Goal: Information Seeking & Learning: Check status

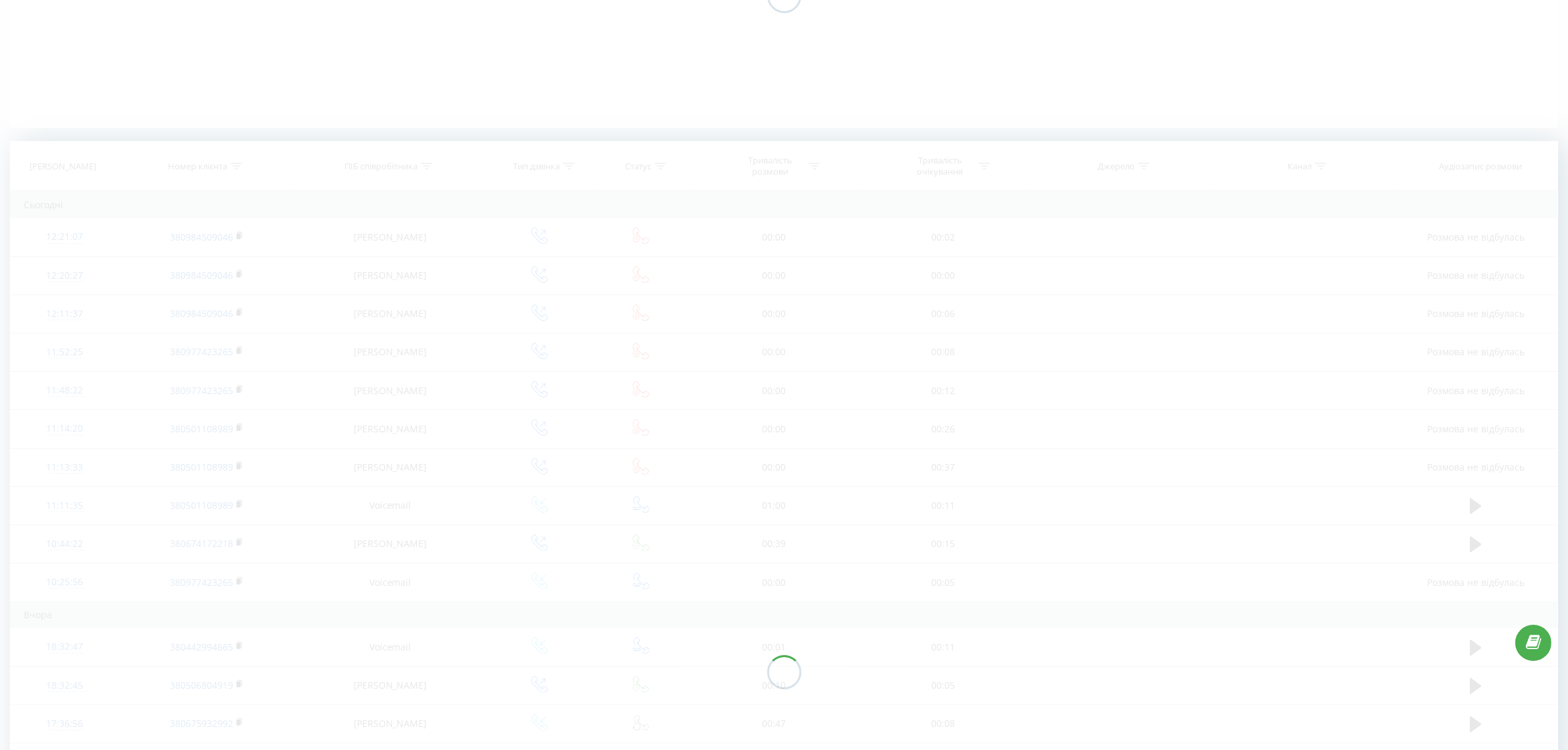
scroll to position [247, 0]
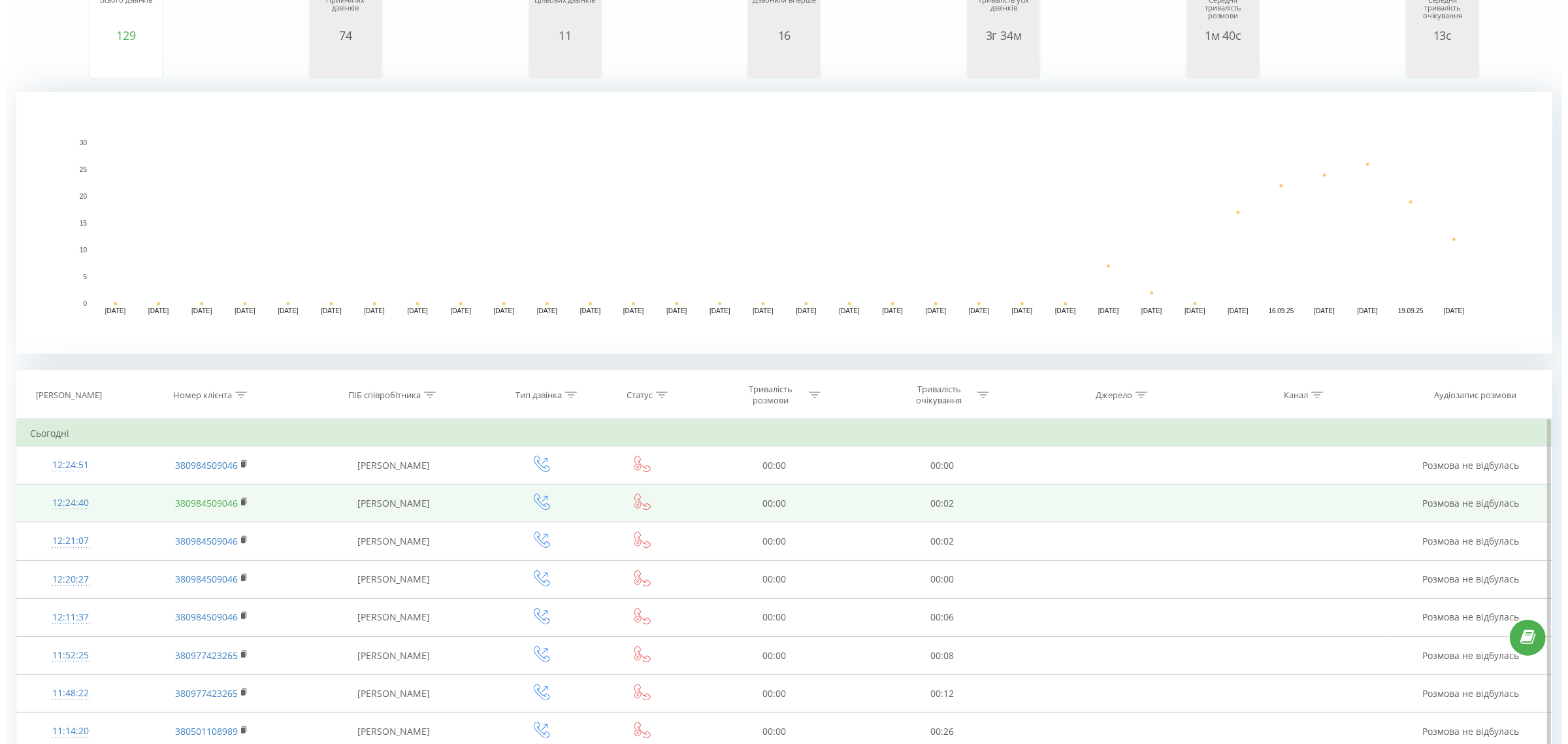
scroll to position [245, 0]
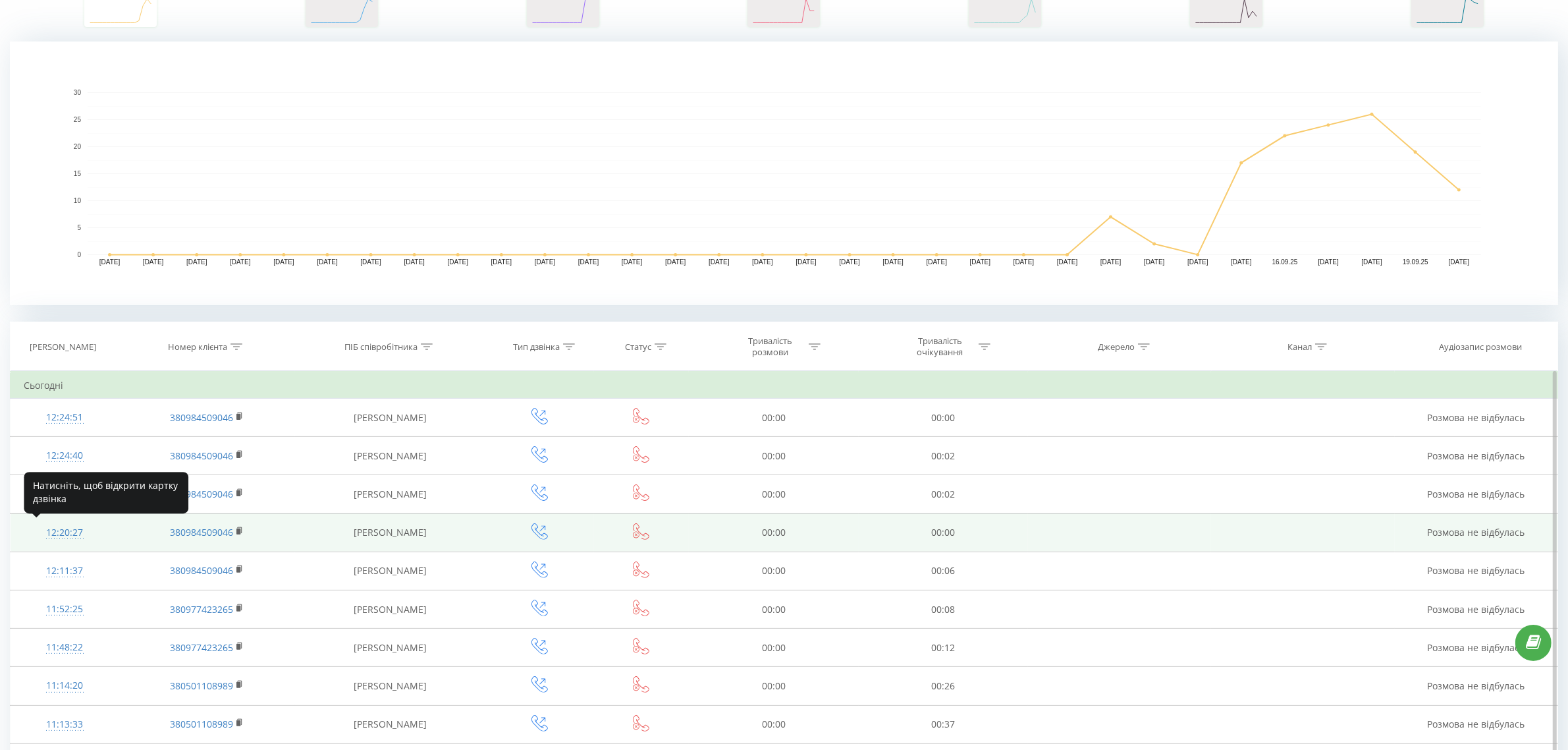
click at [63, 531] on div "12:20:27" at bounding box center [65, 533] width 82 height 26
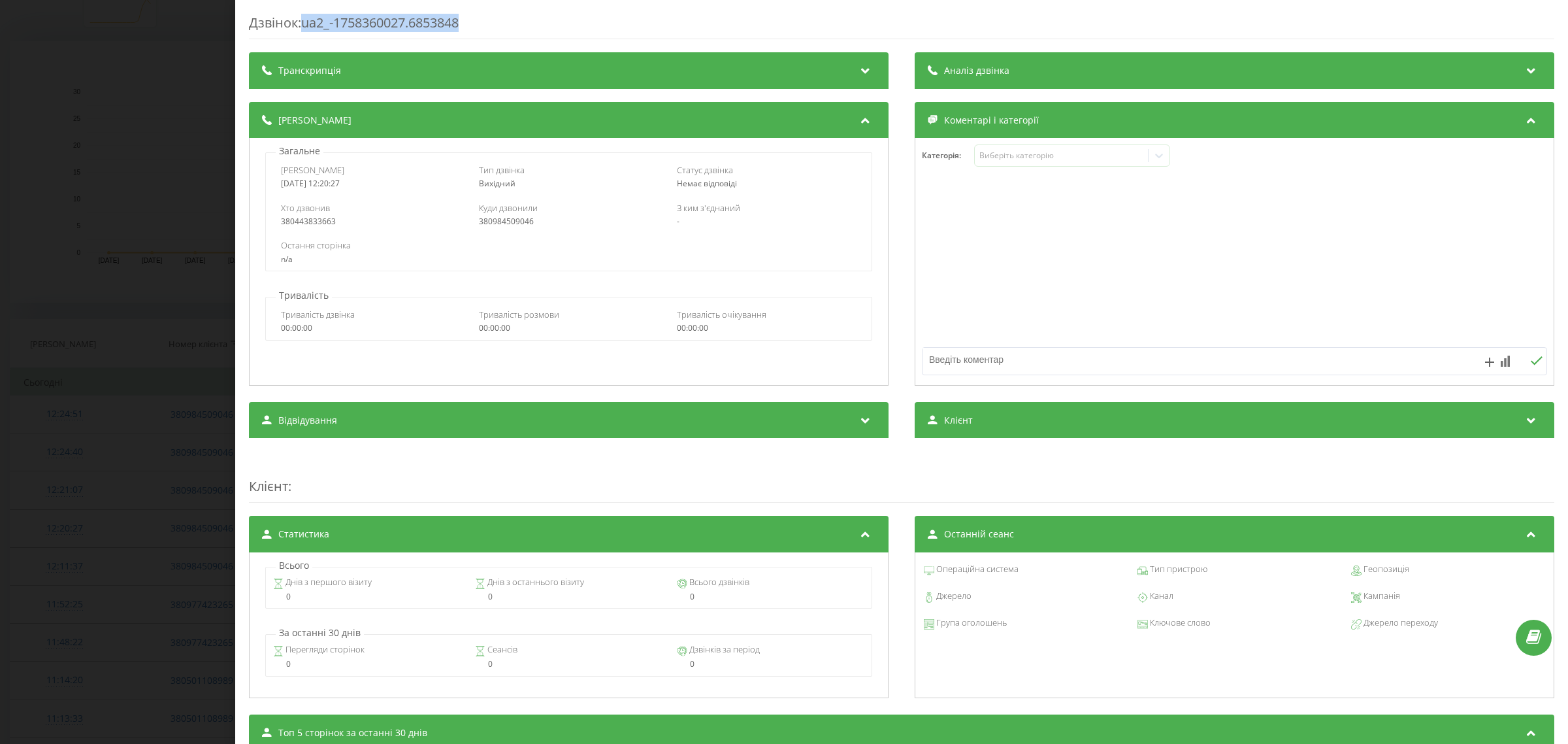
drag, startPoint x: 457, startPoint y: 24, endPoint x: 308, endPoint y: 30, distance: 149.1
click at [308, 30] on div "Дзвінок : ua2_-1758360027.6853848" at bounding box center [901, 26] width 1305 height 26
copy div "ua2_-1758360027.6853848"
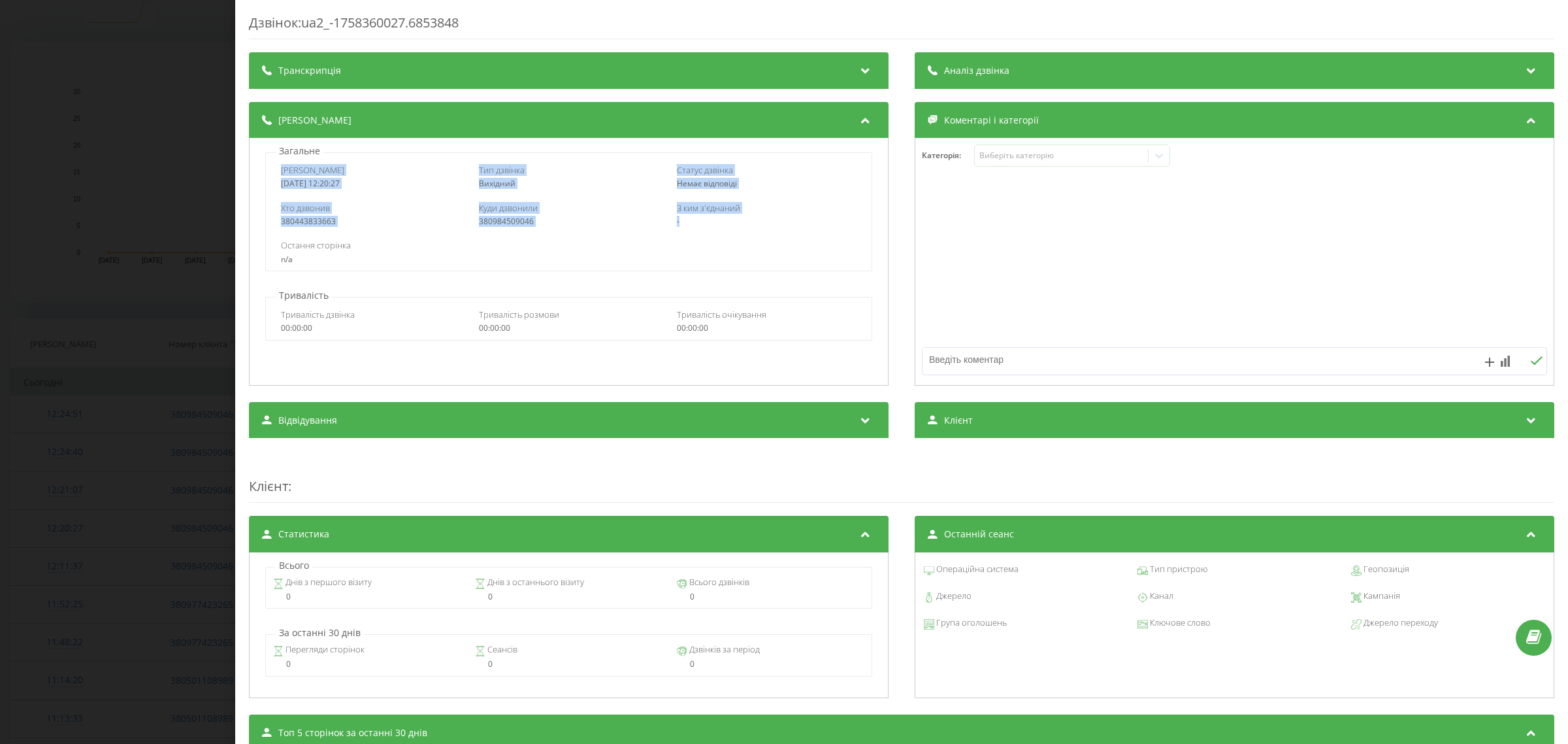
drag, startPoint x: 279, startPoint y: 171, endPoint x: 760, endPoint y: 220, distance: 483.5
click at [760, 220] on div "Дата дзвінка 2025-09-20 12:20:27 Тип дзвінка Вихідний Статус дзвінка Немає відп…" at bounding box center [568, 212] width 606 height 119
copy div "Дата дзвінка 2025-09-20 12:20:27 Тип дзвінка Вихідний Статус дзвінка Немає відп…"
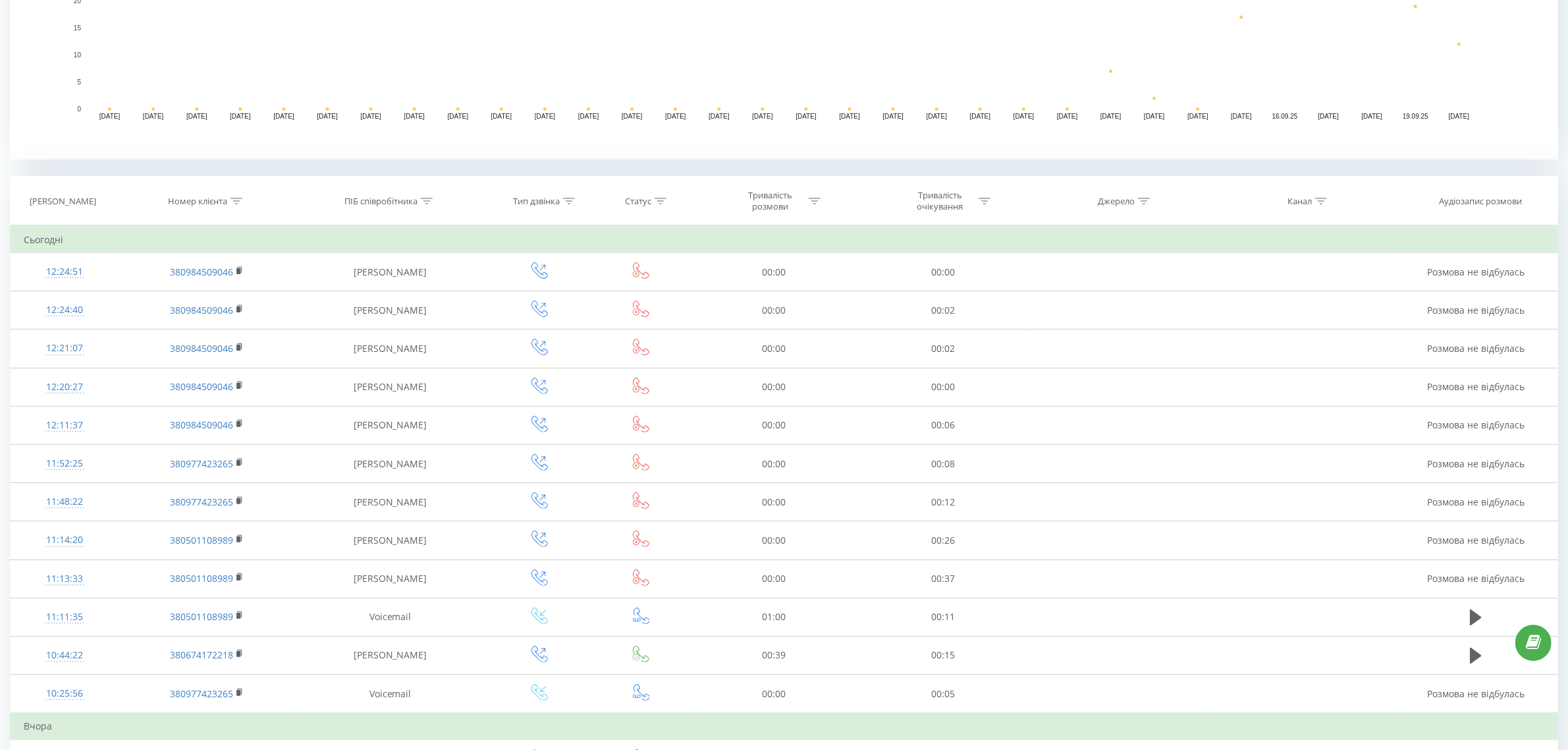
scroll to position [494, 0]
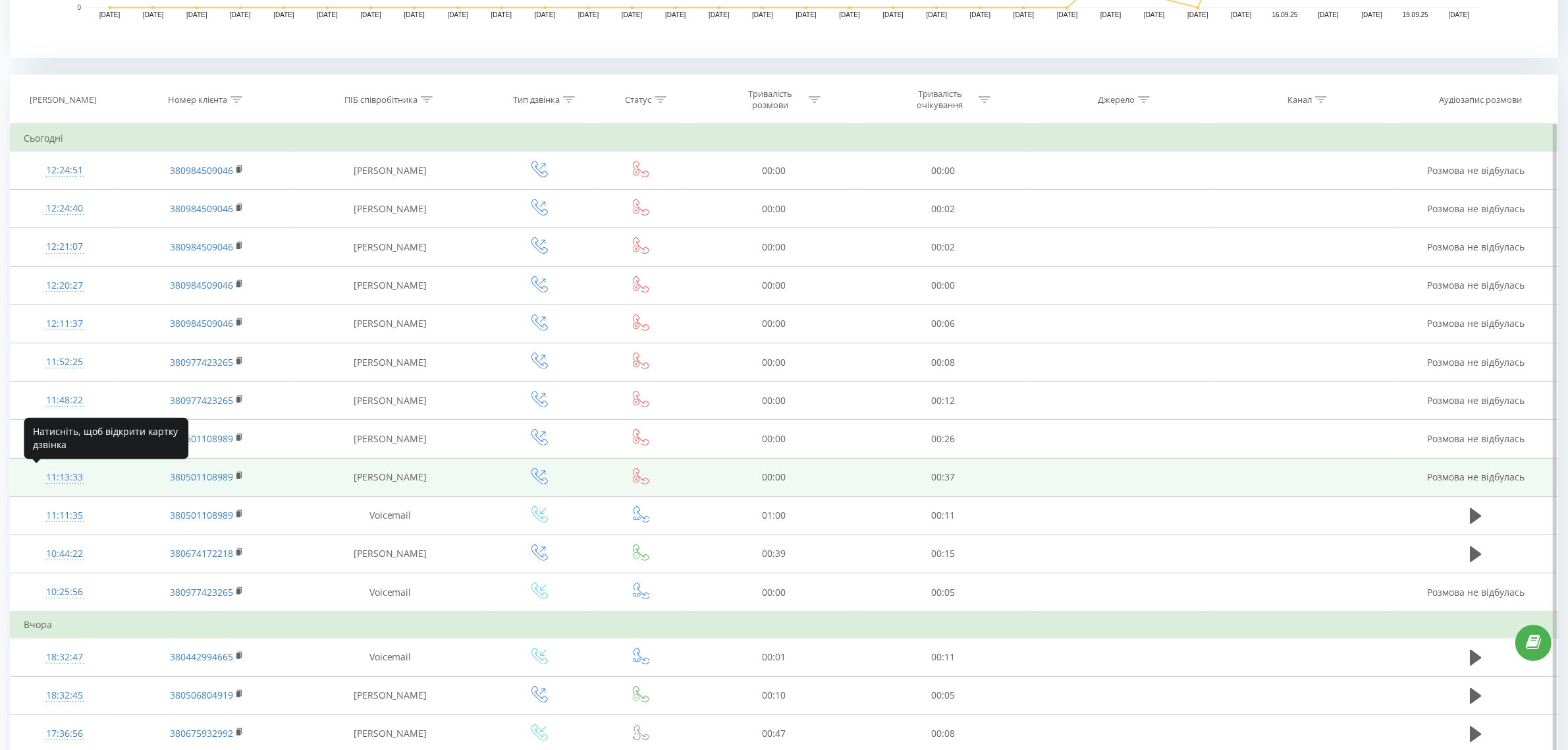
click at [67, 481] on div "11:13:33" at bounding box center [65, 478] width 82 height 26
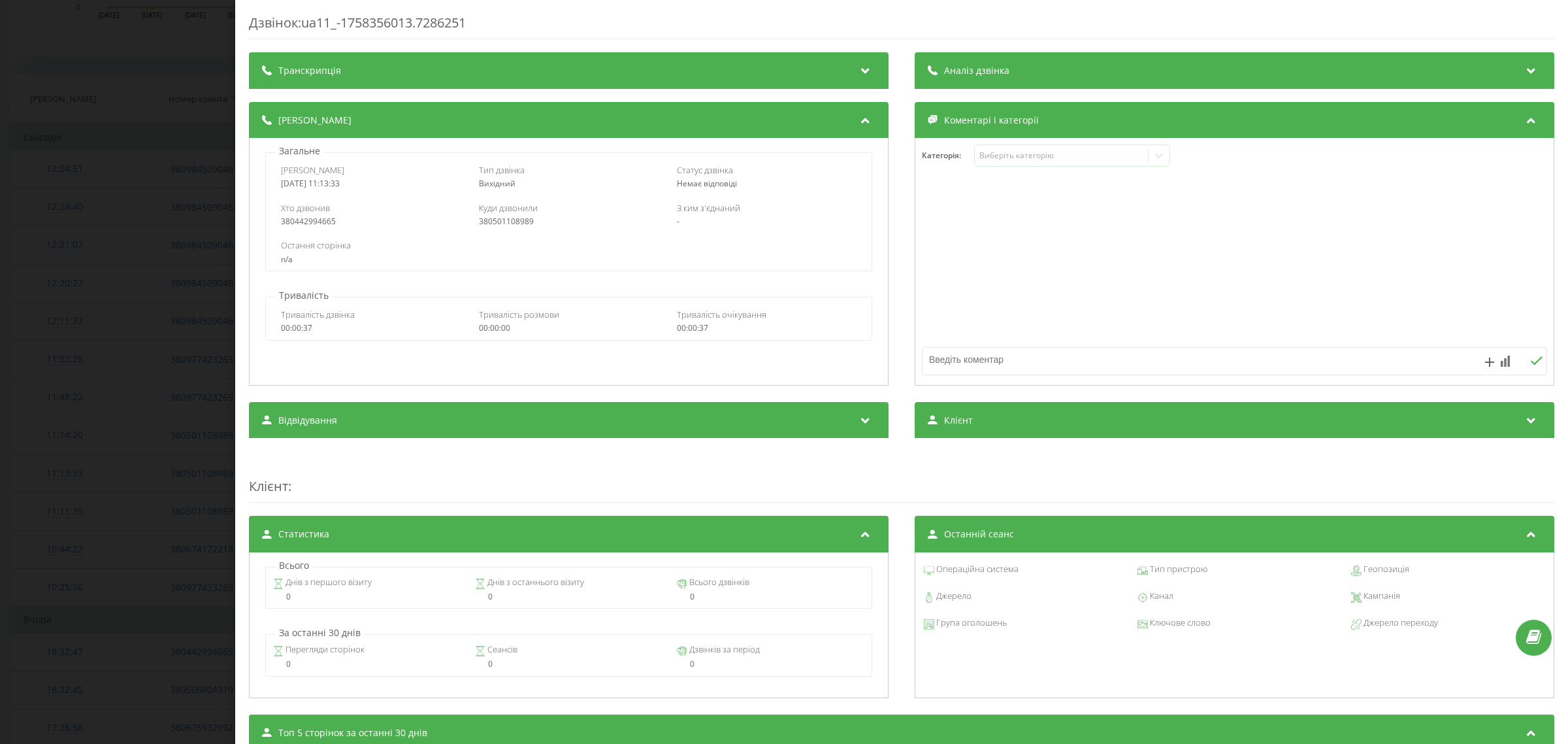
click at [317, 224] on div "380442994665" at bounding box center [370, 221] width 179 height 9
copy div "380442994665"
click at [147, 296] on div "Дзвінок : ua11_-1758356013.7286251 Транскрипція Для AI-аналізу майбутніх дзвінк…" at bounding box center [784, 372] width 1568 height 744
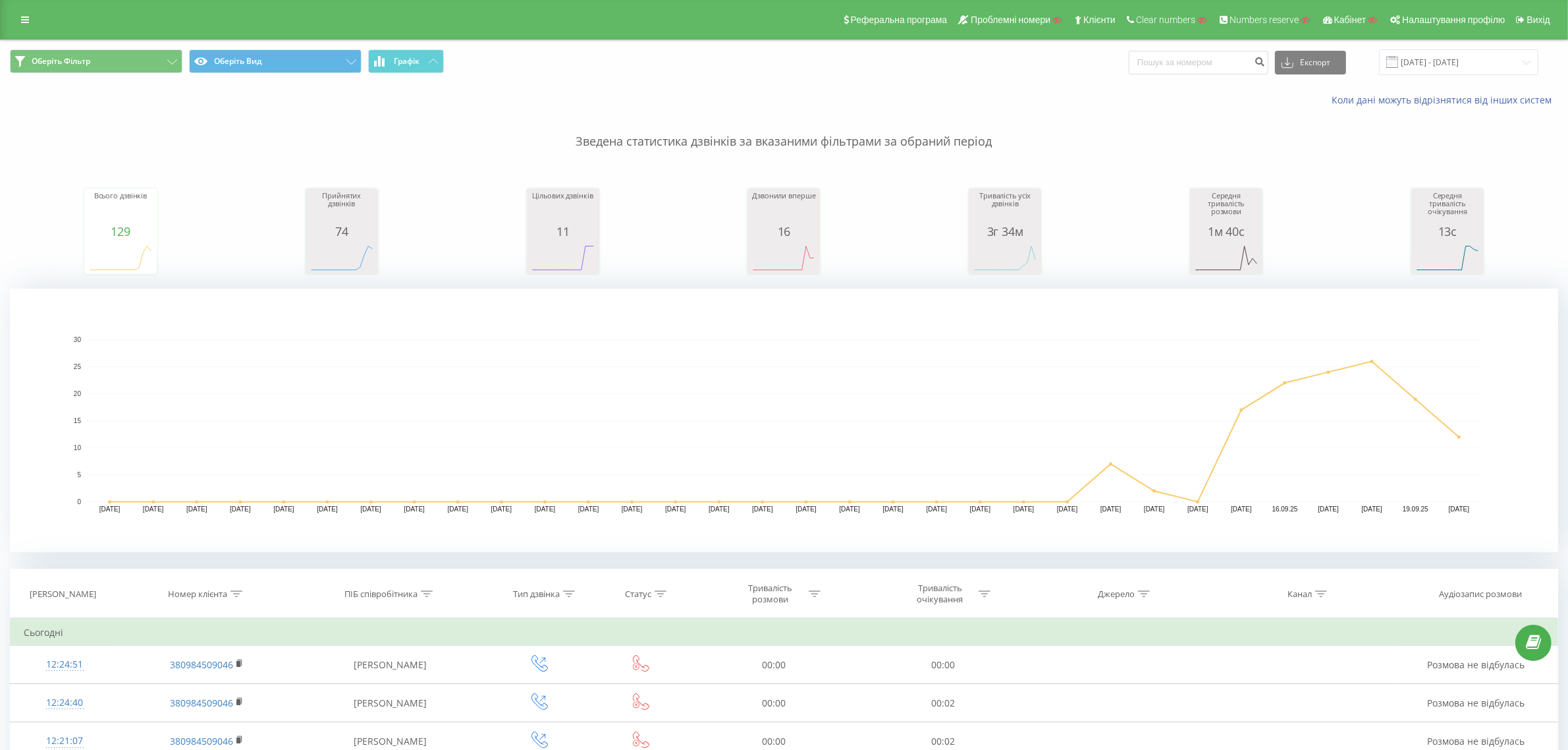
click at [40, 13] on div "Реферальна програма Проблемні номери Клієнти Clear numbers Numbers reserve Кабі…" at bounding box center [784, 20] width 1568 height 39
click at [37, 14] on div "Реферальна програма Проблемні номери Клієнти Clear numbers Numbers reserve Кабі…" at bounding box center [784, 20] width 1568 height 39
click at [33, 15] on link at bounding box center [24, 19] width 24 height 18
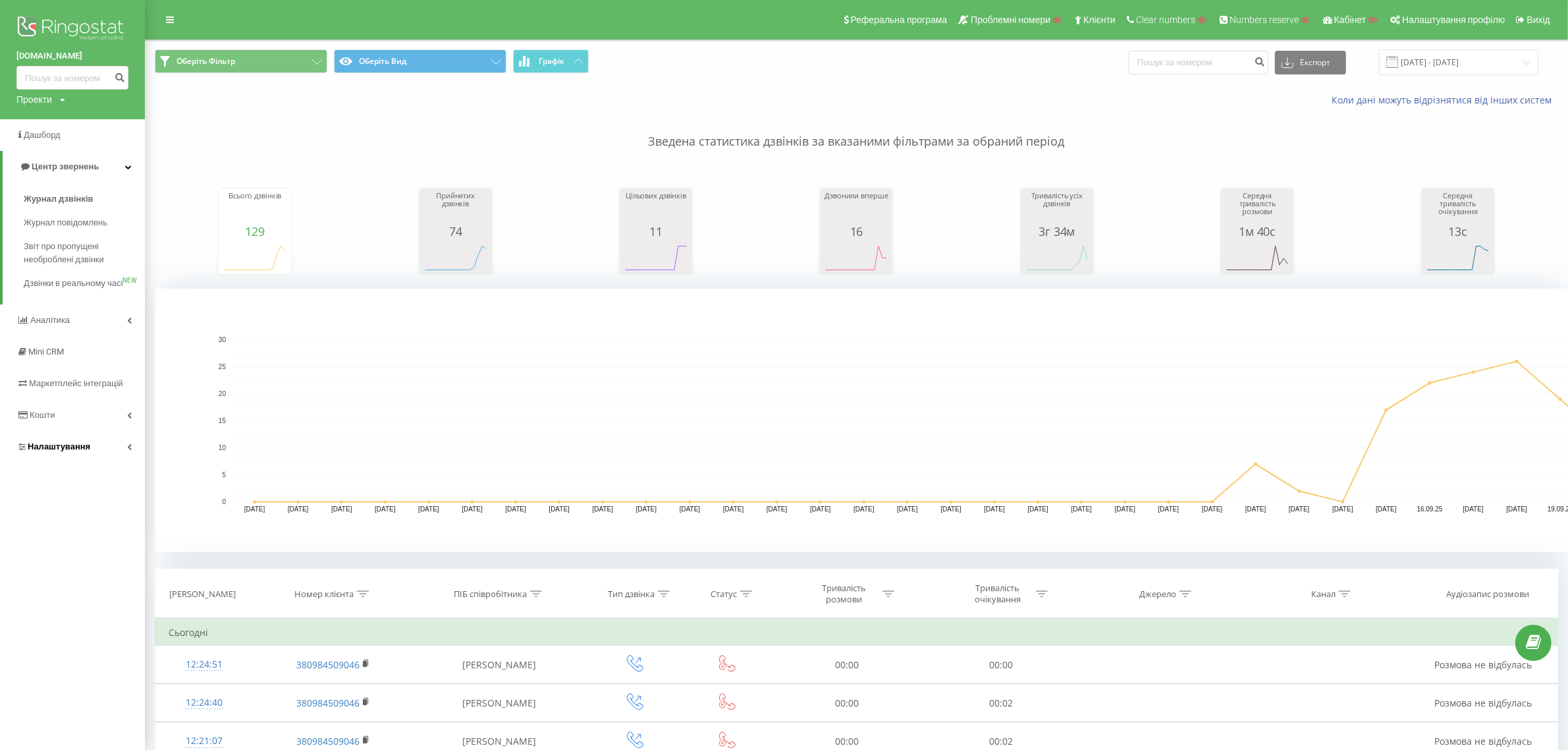
click at [76, 449] on link "Налаштування" at bounding box center [72, 446] width 145 height 31
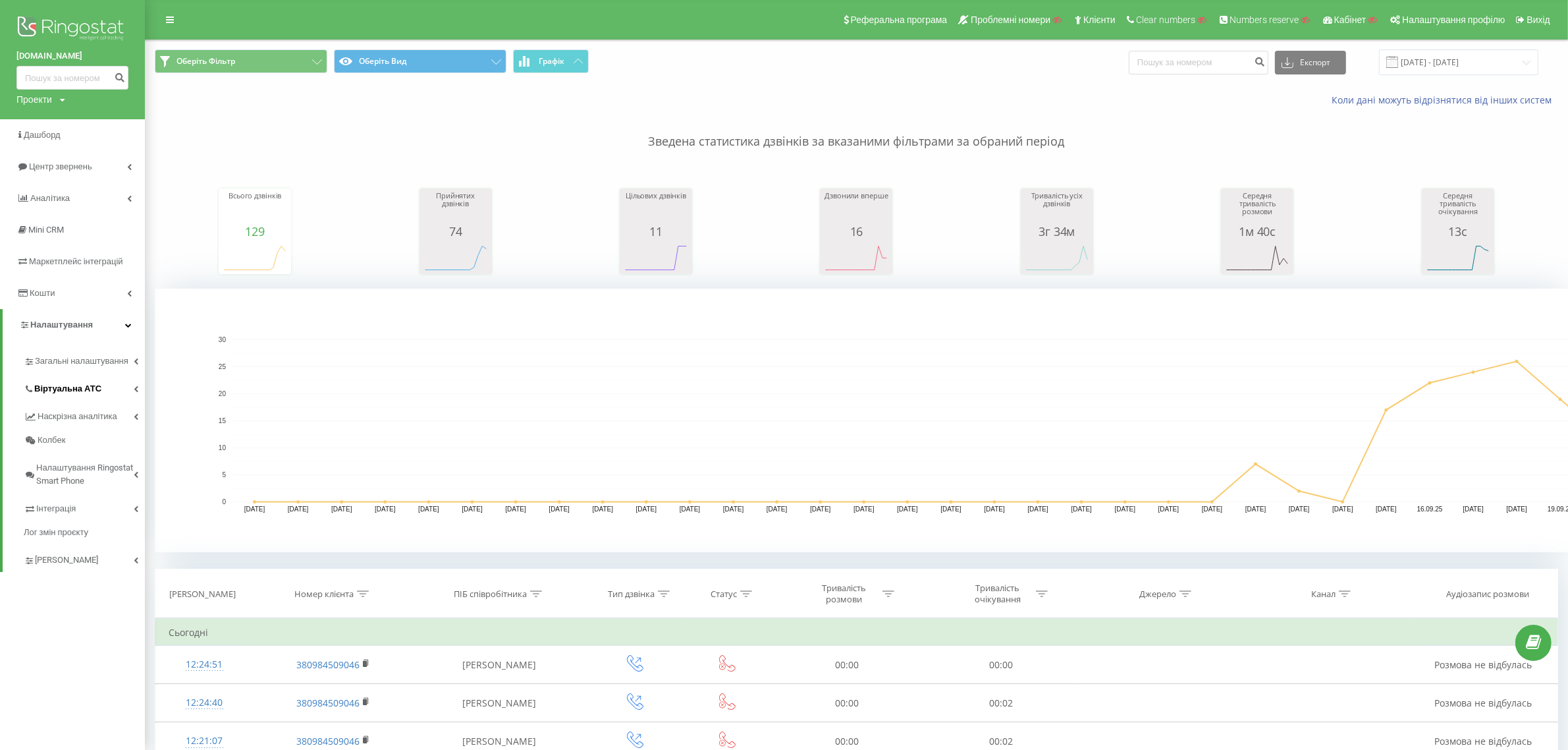
click at [100, 376] on link "Віртуальна АТС" at bounding box center [84, 387] width 121 height 28
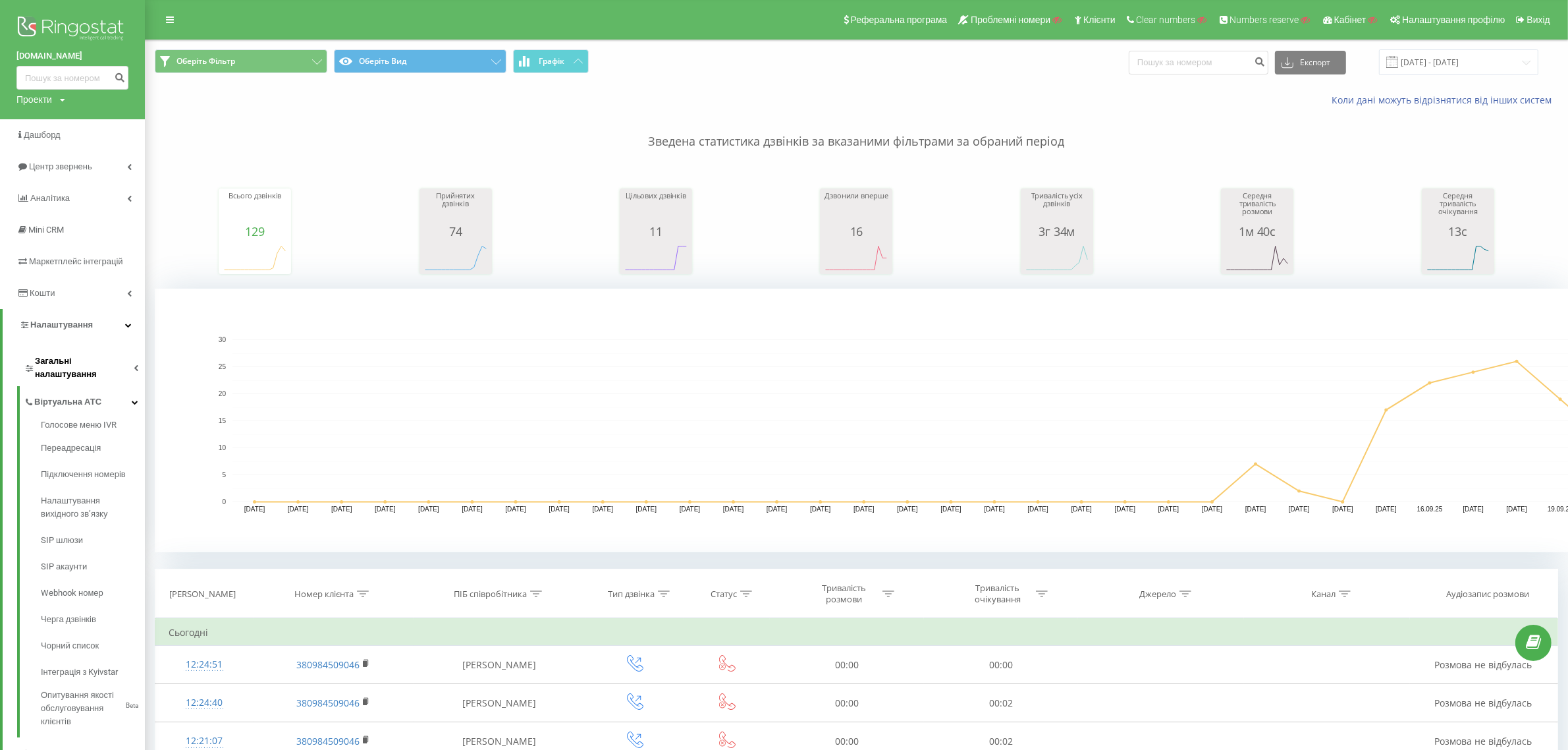
click at [107, 360] on span "Загальні налаштування" at bounding box center [84, 368] width 99 height 27
click at [103, 589] on span "Наскрізна аналітика" at bounding box center [77, 595] width 80 height 13
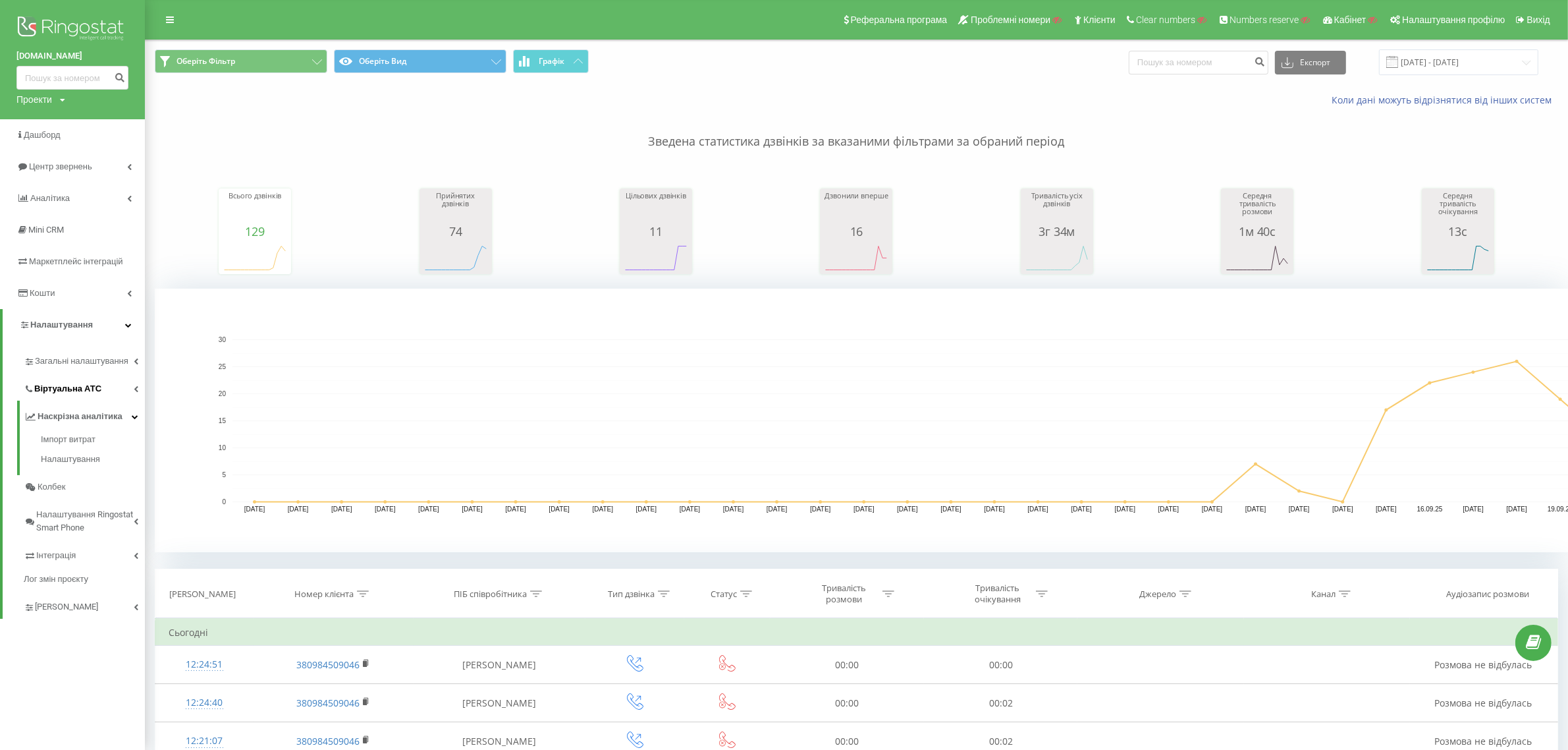
click at [104, 389] on link "Віртуальна АТС" at bounding box center [84, 387] width 121 height 28
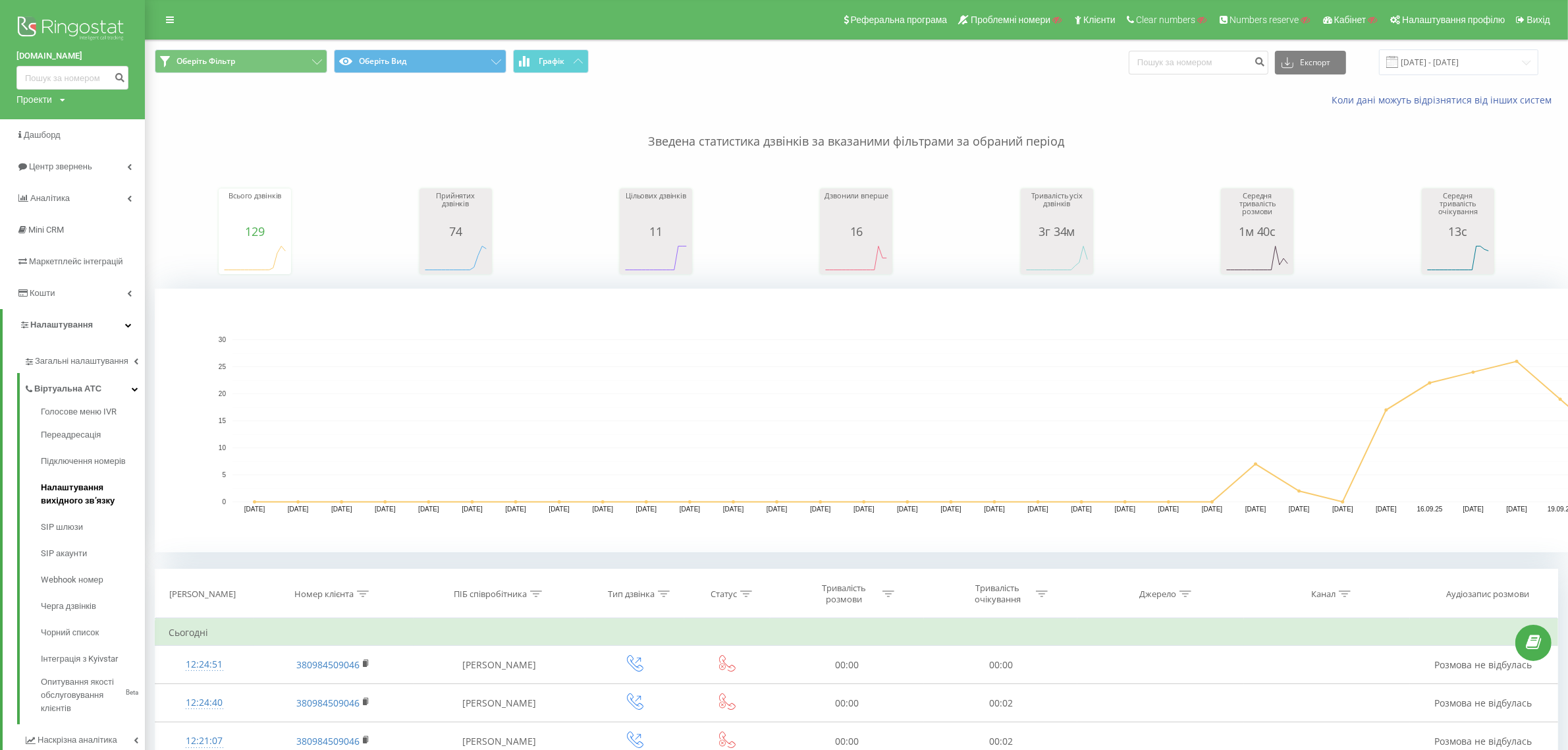
drag, startPoint x: 111, startPoint y: 463, endPoint x: 73, endPoint y: 491, distance: 47.2
click at [90, 161] on span "Центр звернень" at bounding box center [63, 166] width 67 height 10
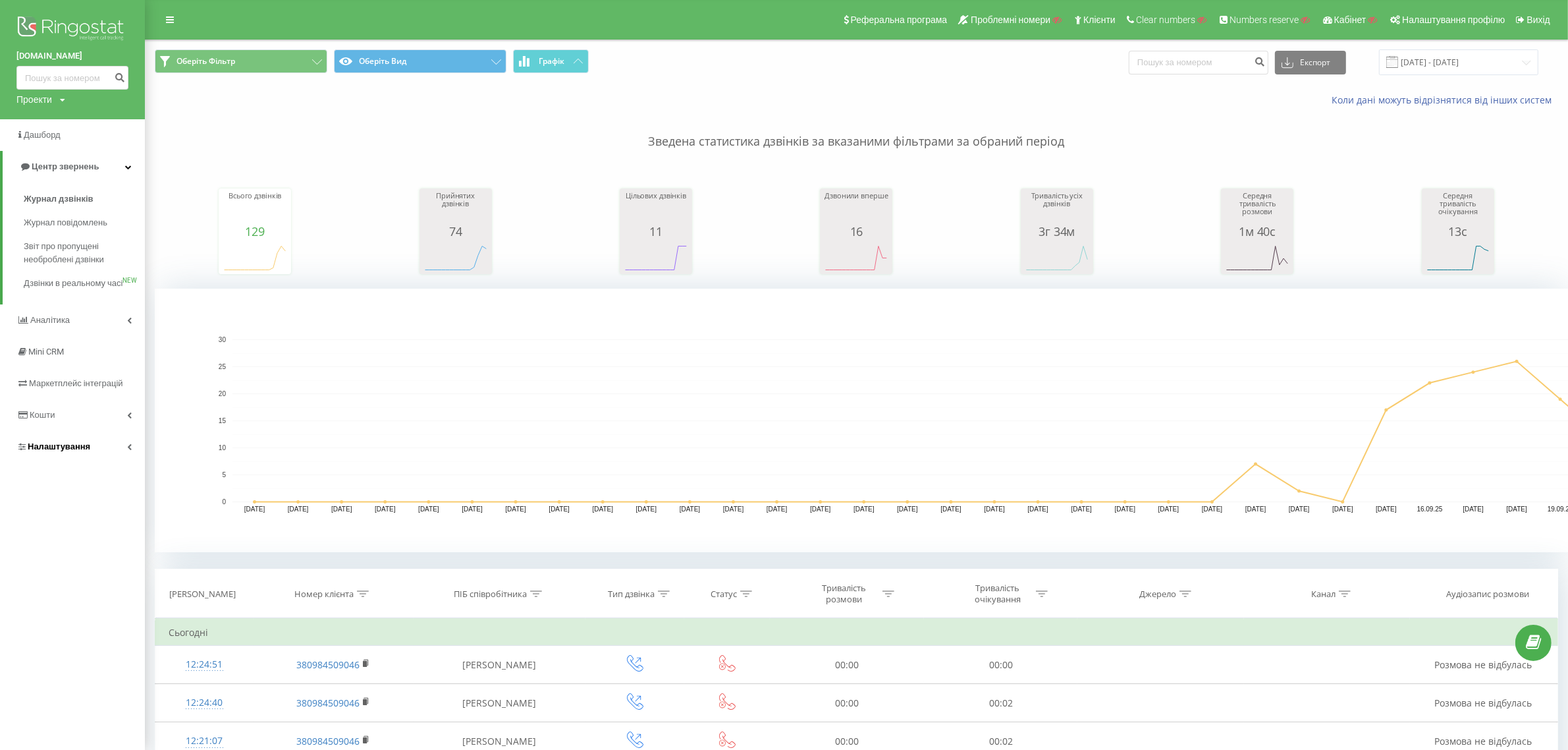
click at [97, 462] on link "Налаштування" at bounding box center [72, 446] width 145 height 31
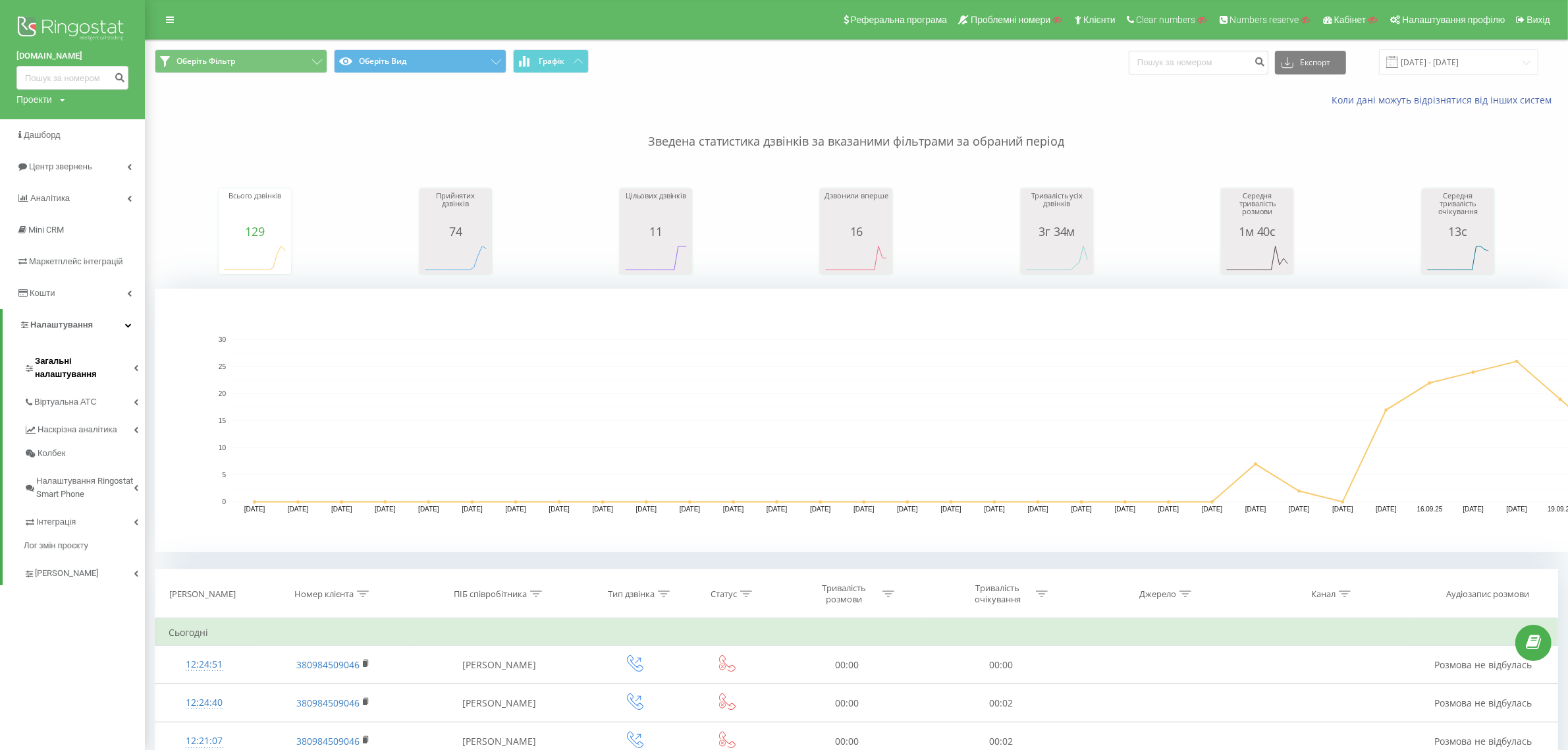
click at [103, 350] on link "Загальні налаштування" at bounding box center [84, 365] width 121 height 41
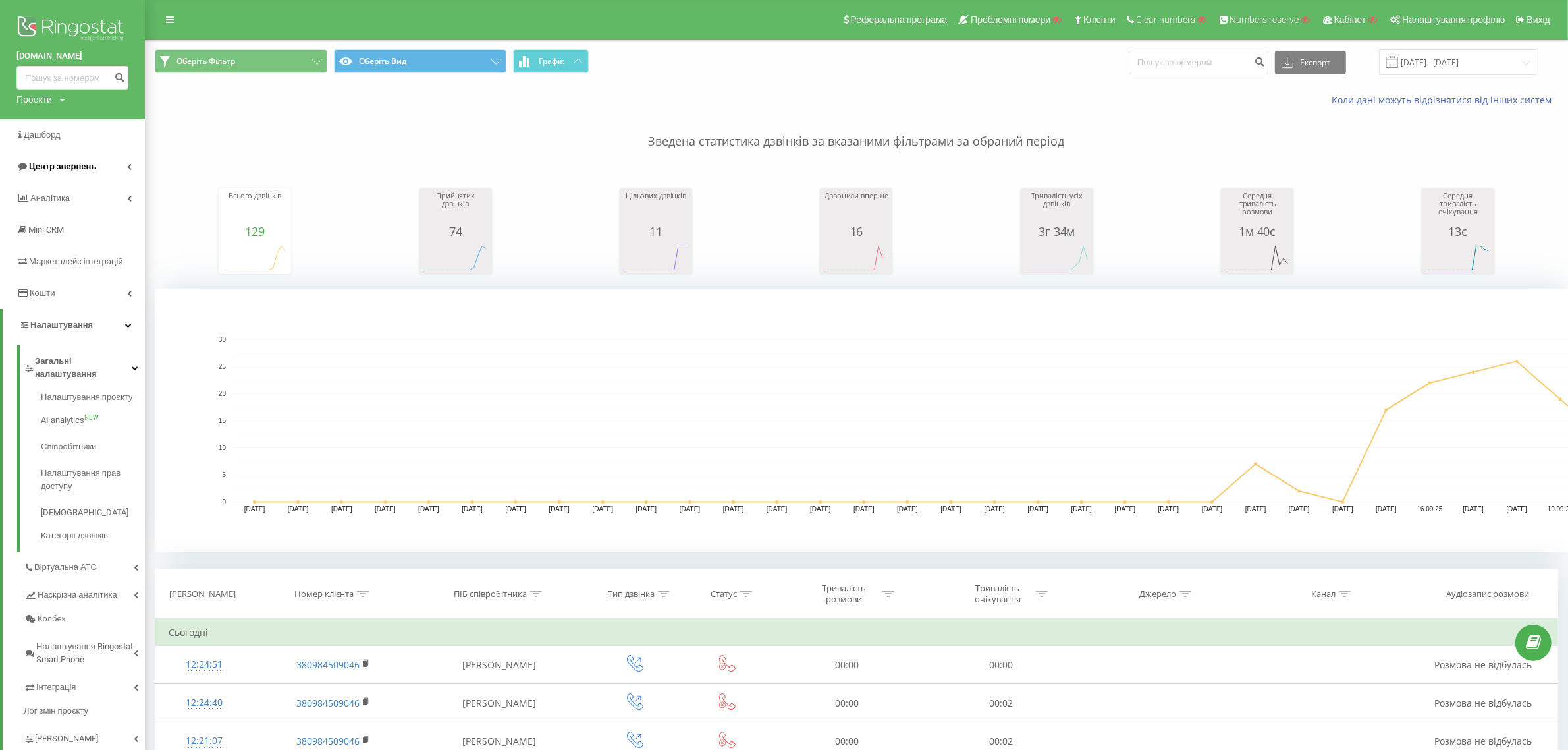
drag, startPoint x: 59, startPoint y: 436, endPoint x: 83, endPoint y: 167, distance: 270.1
click at [83, 163] on span "Центр звернень" at bounding box center [63, 166] width 67 height 10
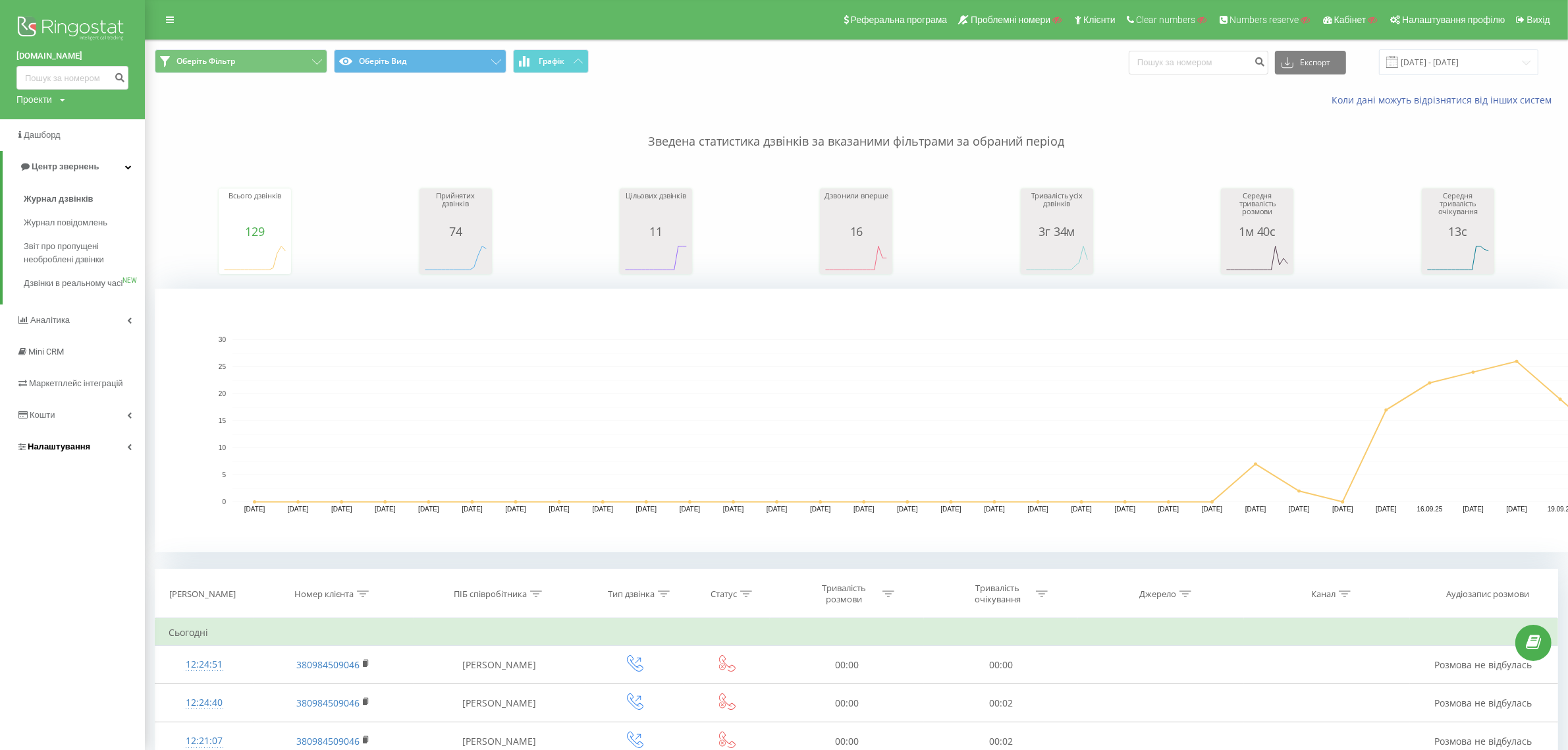
click at [90, 453] on link "Налаштування" at bounding box center [72, 446] width 145 height 31
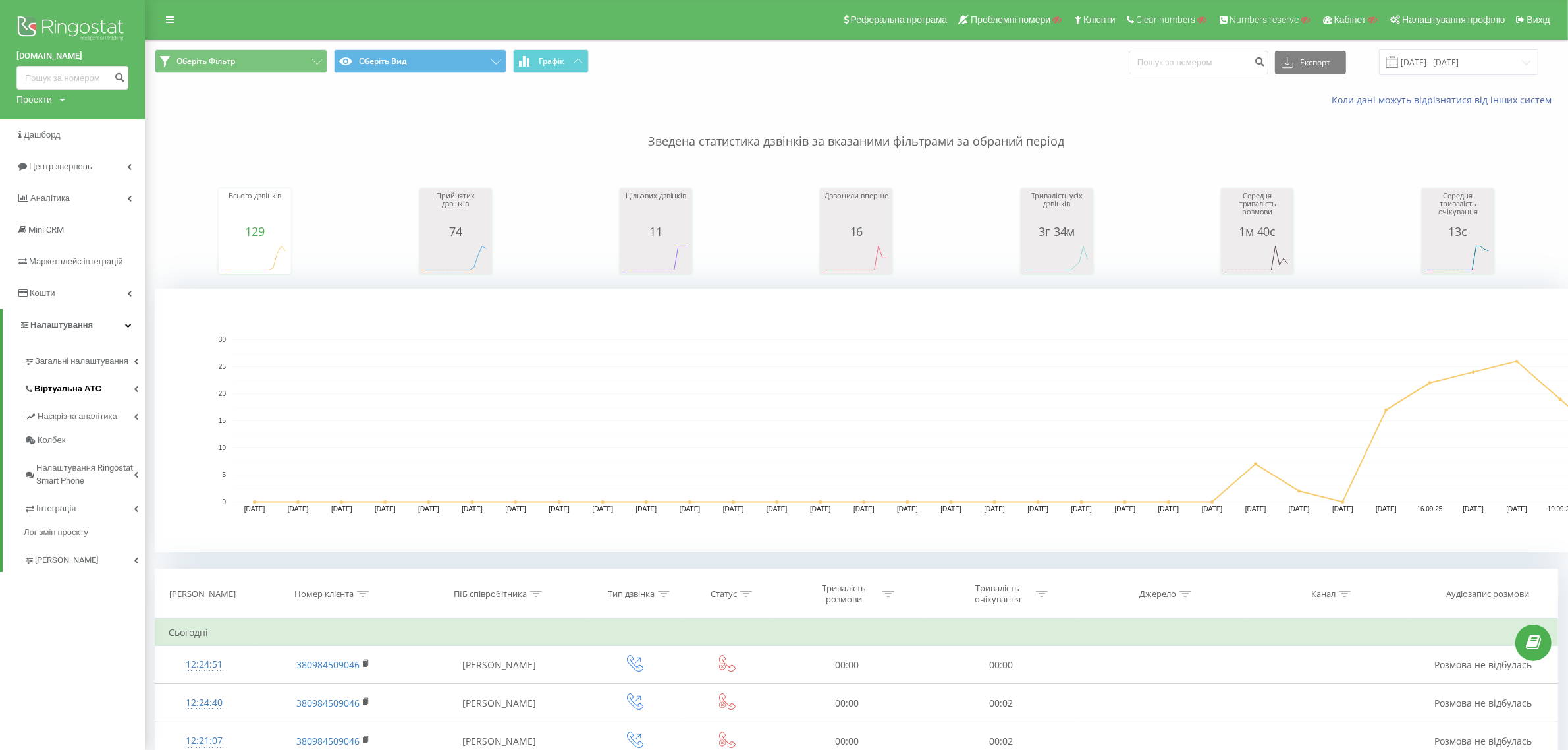
click at [82, 392] on span "Віртуальна АТС" at bounding box center [67, 389] width 67 height 13
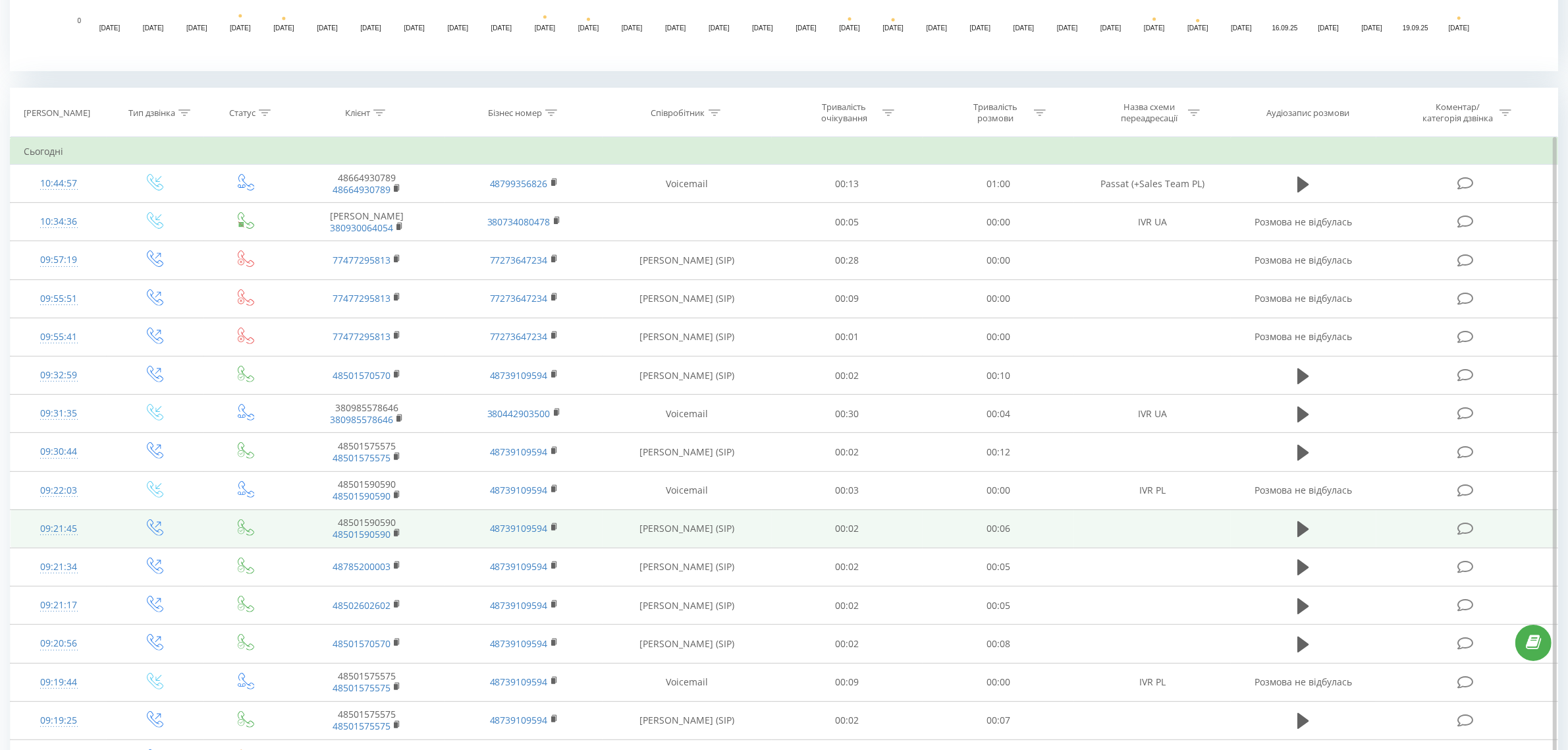
scroll to position [494, 0]
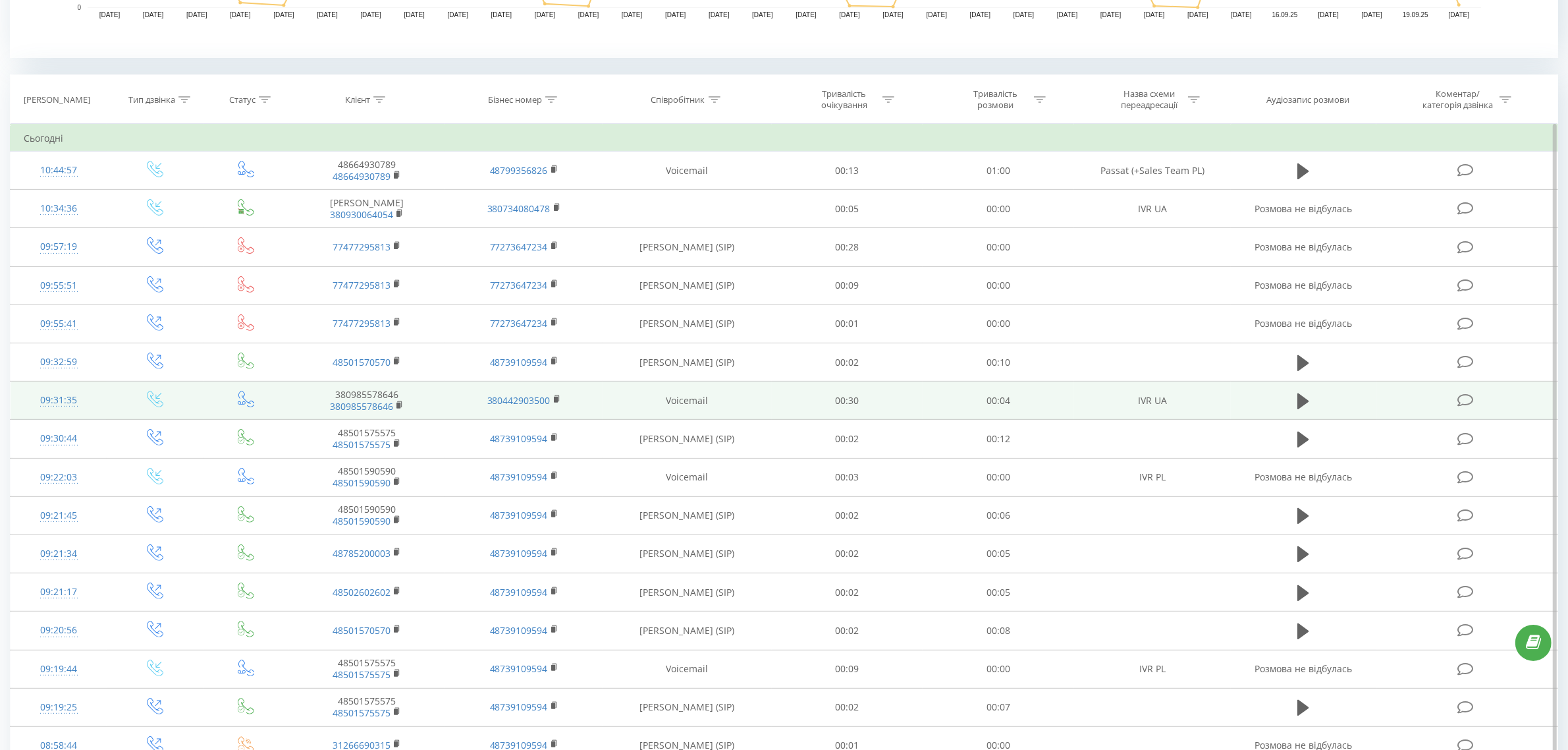
click at [1329, 400] on td at bounding box center [1303, 401] width 145 height 38
click at [1315, 406] on td at bounding box center [1303, 401] width 145 height 38
click at [1307, 404] on icon at bounding box center [1303, 401] width 12 height 18
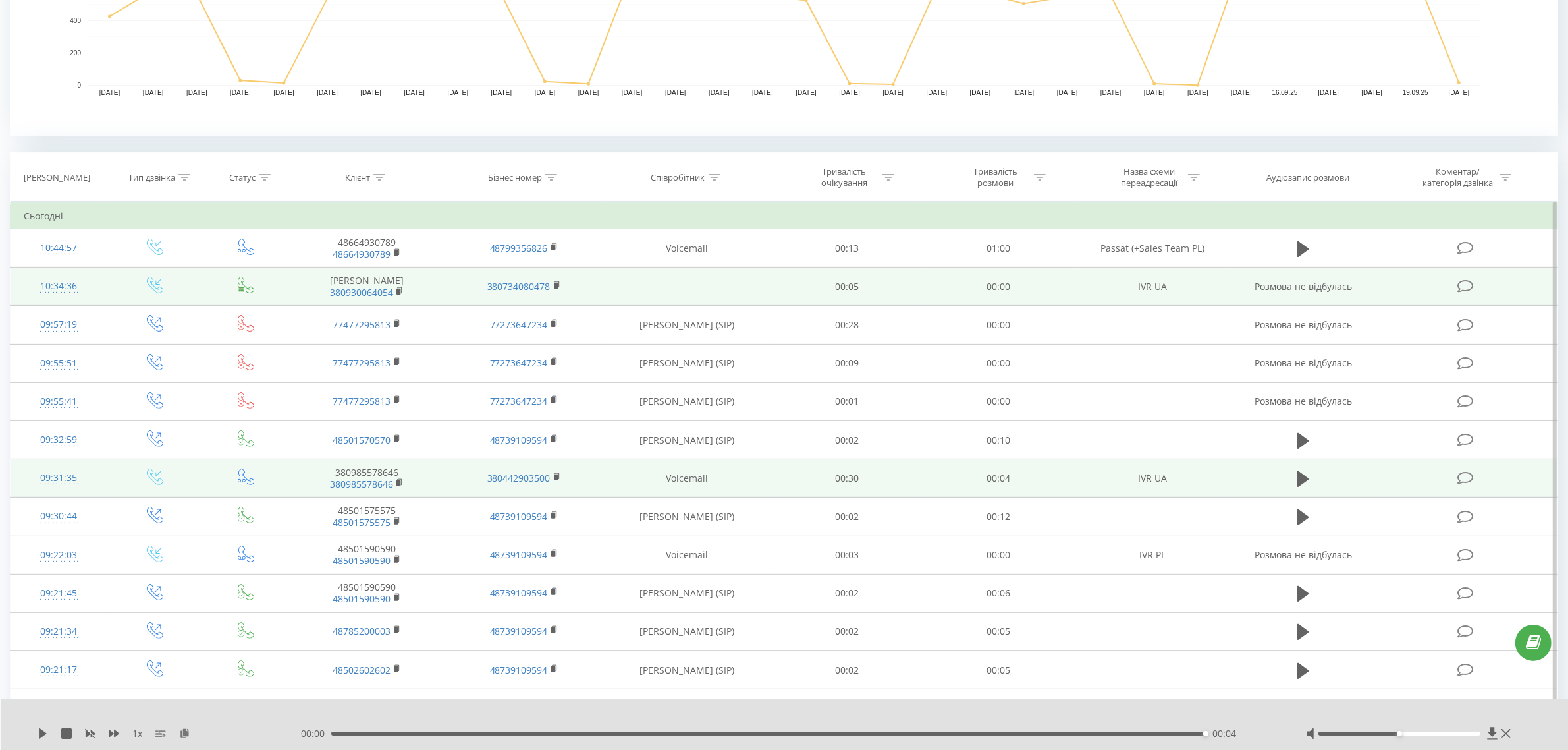
scroll to position [412, 0]
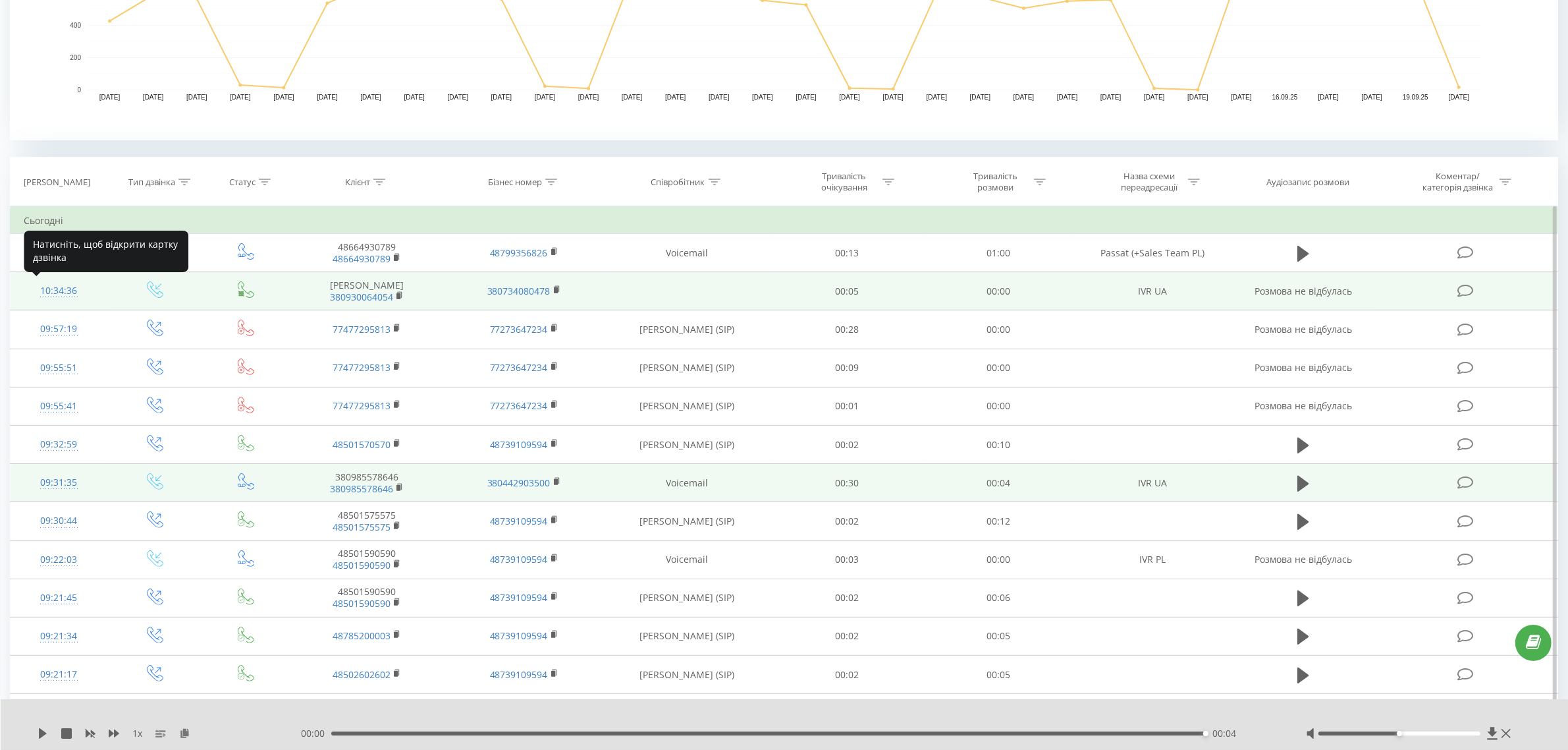
click at [65, 292] on div "10:34:36" at bounding box center [59, 291] width 70 height 26
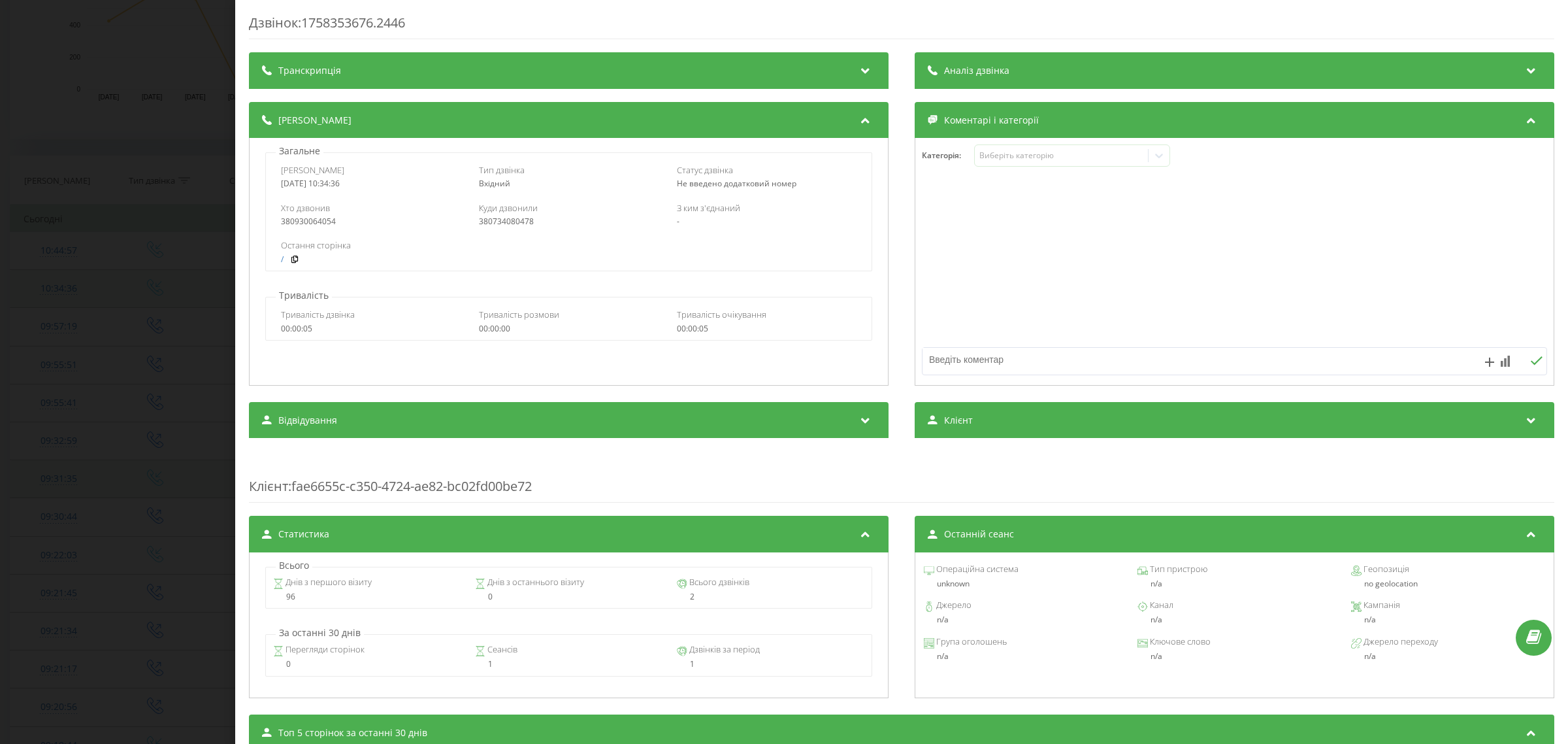
click at [64, 291] on div "Дзвінок : 1758353676.2446 Транскрипція Для AI-аналізу майбутніх дзвінків налашт…" at bounding box center [784, 372] width 1568 height 744
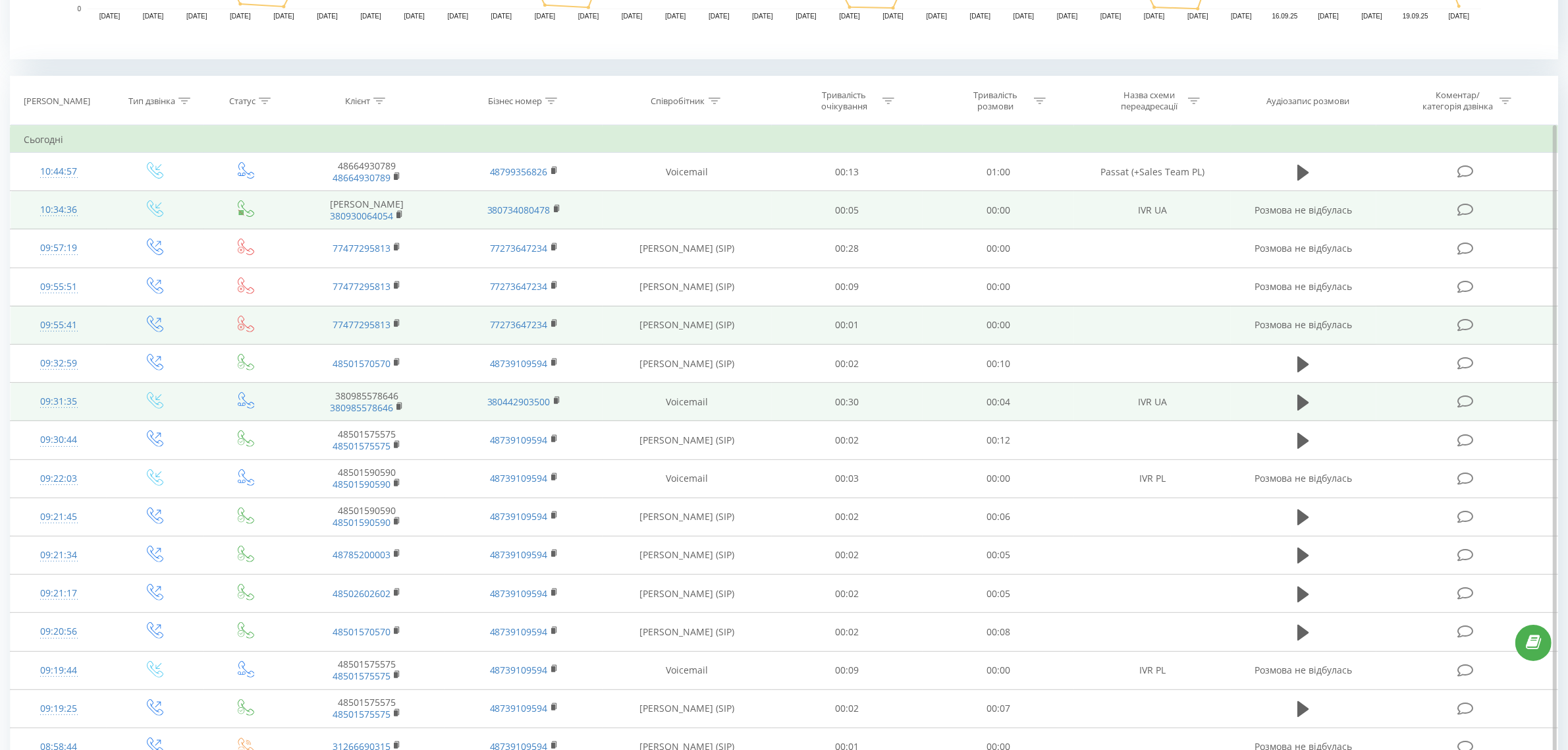
scroll to position [494, 0]
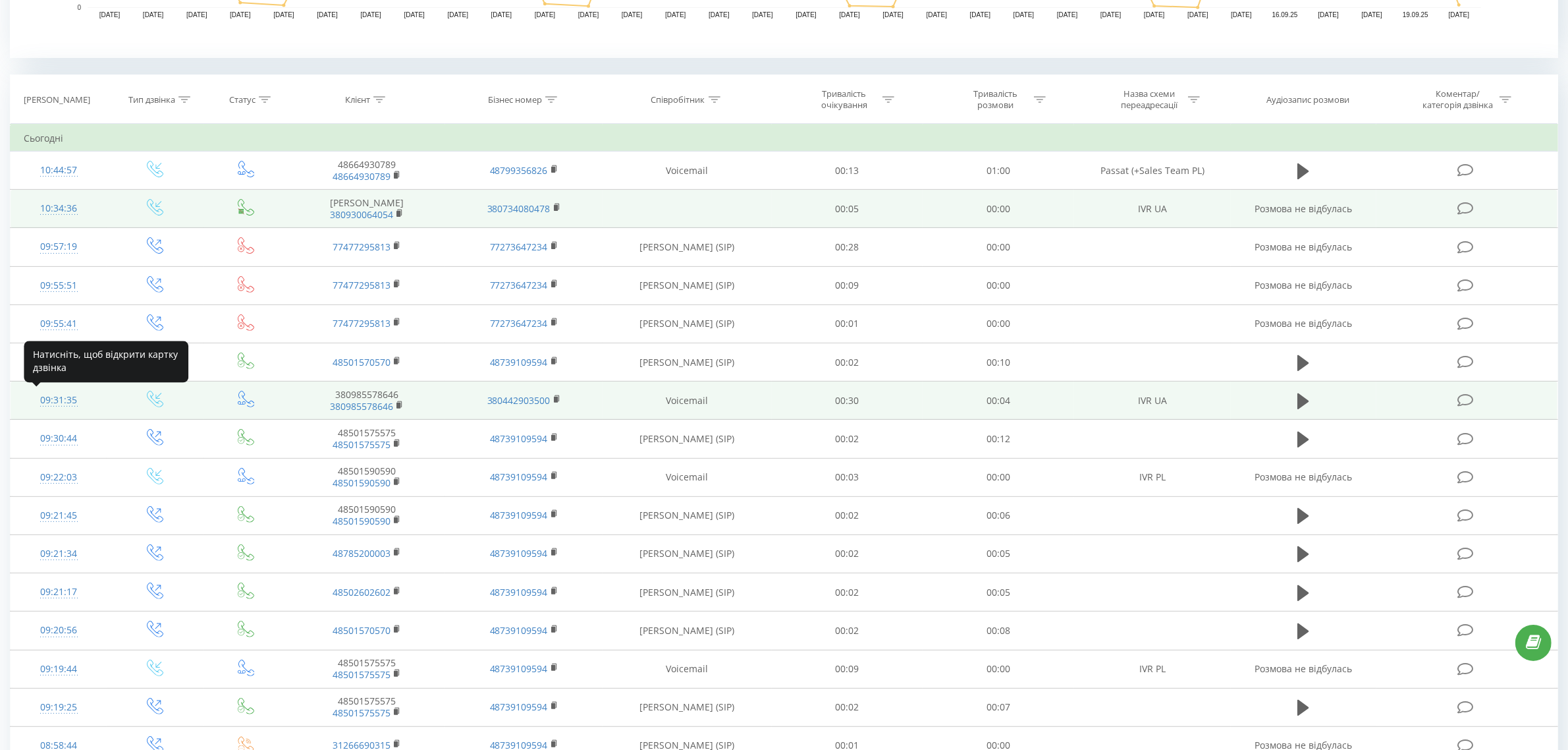
click at [73, 402] on div "09:31:35" at bounding box center [59, 400] width 70 height 26
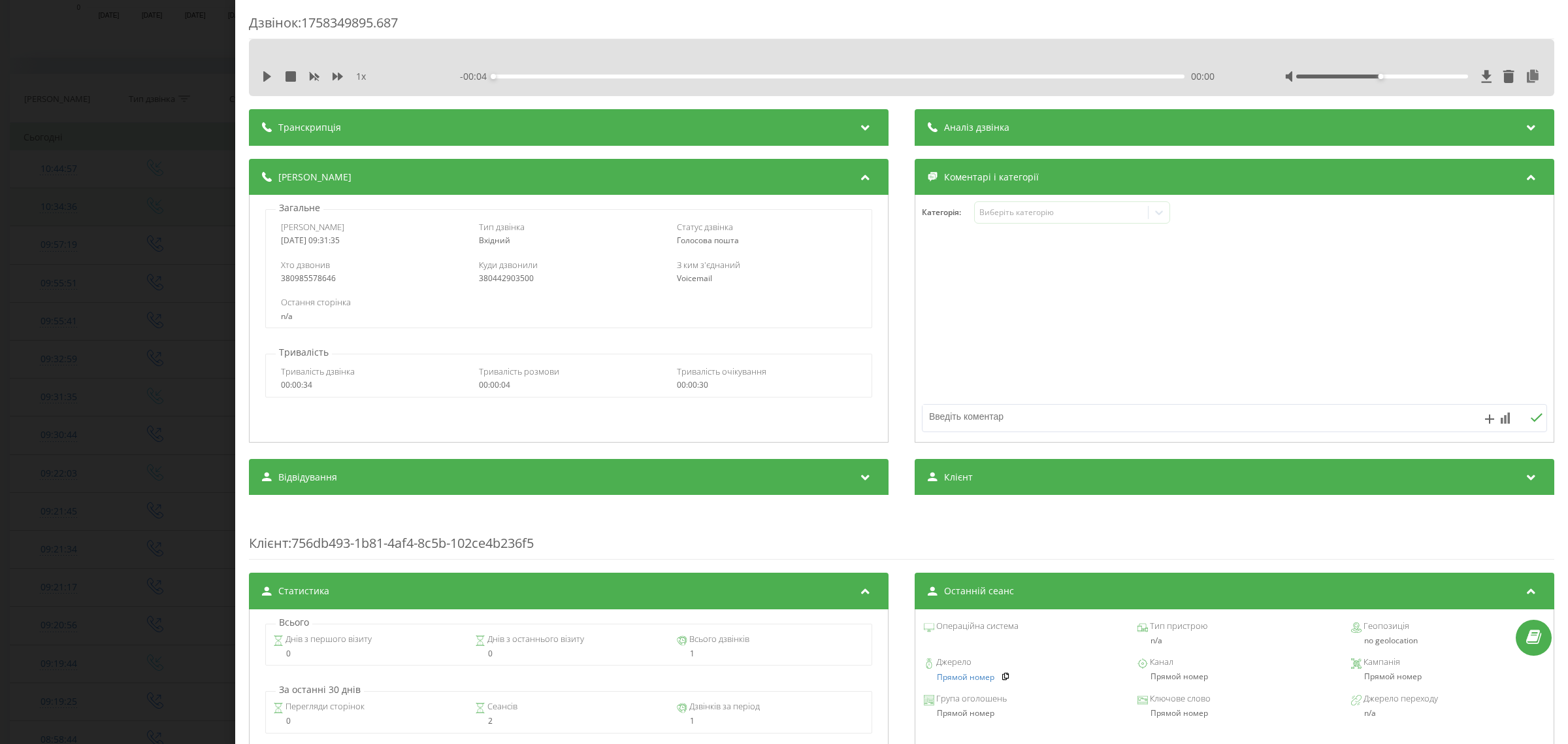
click at [73, 398] on div "Дзвінок : 1758349895.687 1 x - 00:04 00:00 00:00 Транскрипція Для AI-аналізу ма…" at bounding box center [784, 372] width 1568 height 744
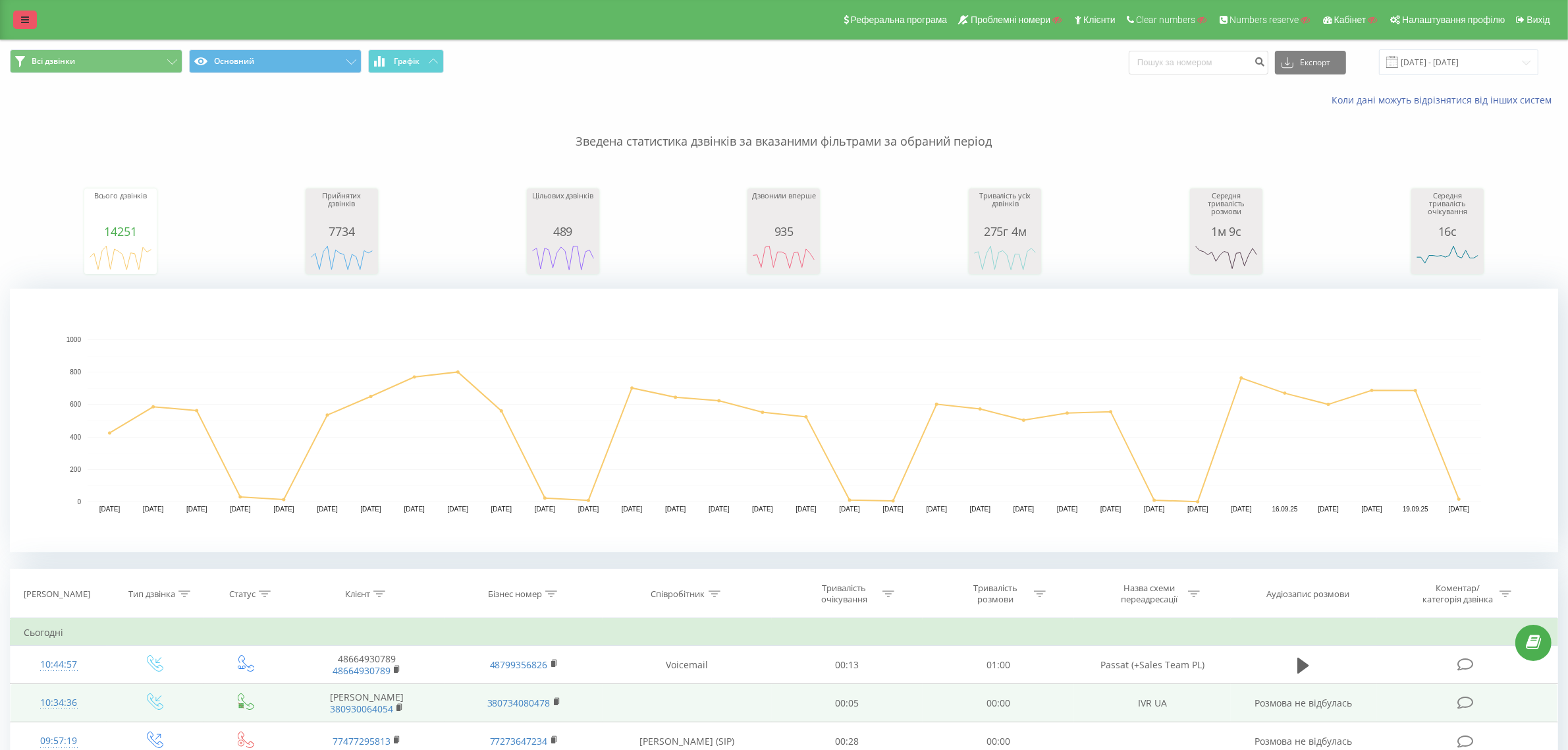
drag, startPoint x: 20, startPoint y: 5, endPoint x: 22, endPoint y: 12, distance: 7.3
click at [20, 7] on div "Реферальна програма Проблемні номери Клієнти Clear numbers Numbers reserve Кабі…" at bounding box center [784, 20] width 1568 height 39
click at [21, 22] on icon at bounding box center [25, 20] width 8 height 10
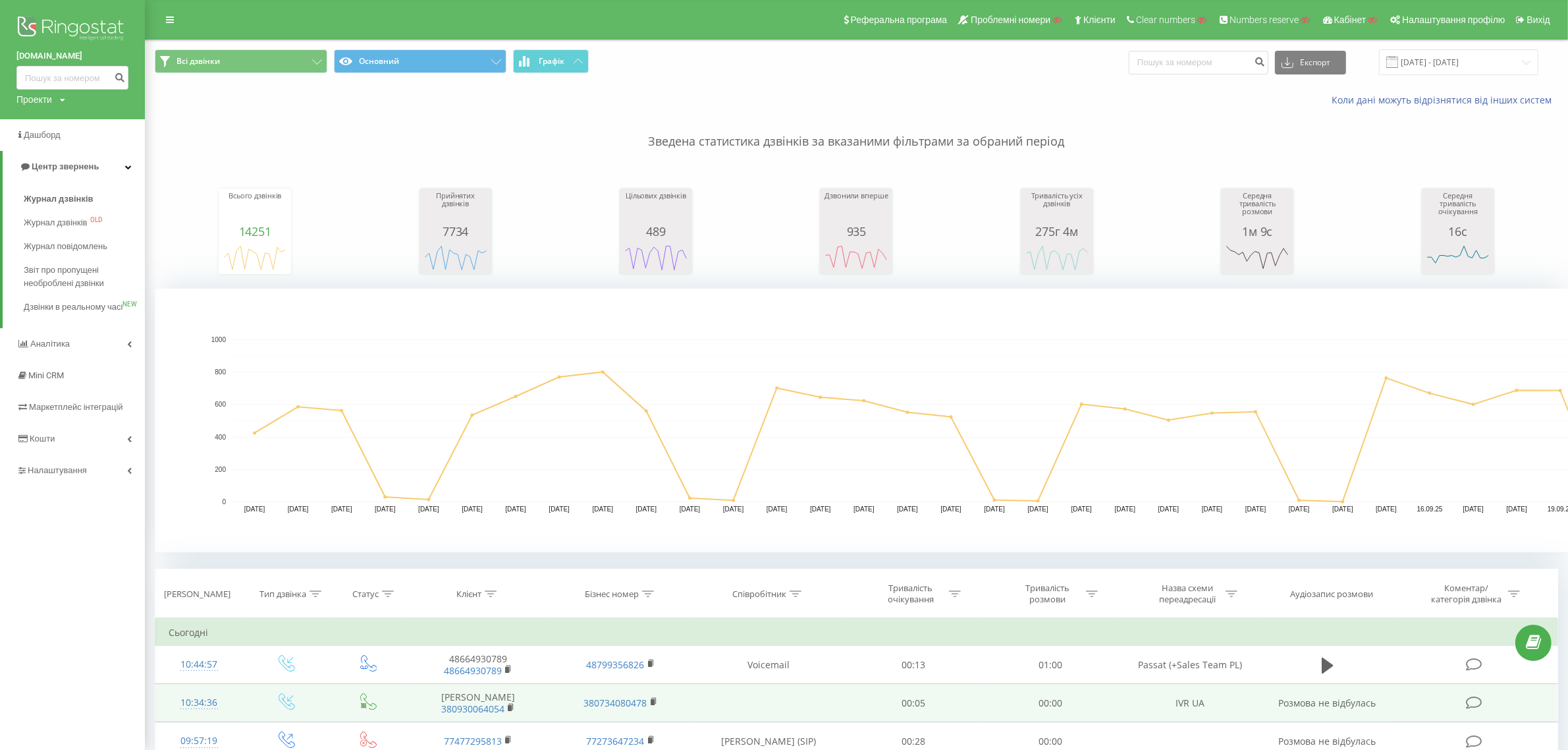
click at [52, 97] on div "Проекти" at bounding box center [34, 99] width 35 height 13
click at [52, 113] on input "text" at bounding box center [53, 120] width 66 height 19
paste input "[DOMAIN_NAME]"
type input "[DOMAIN_NAME]"
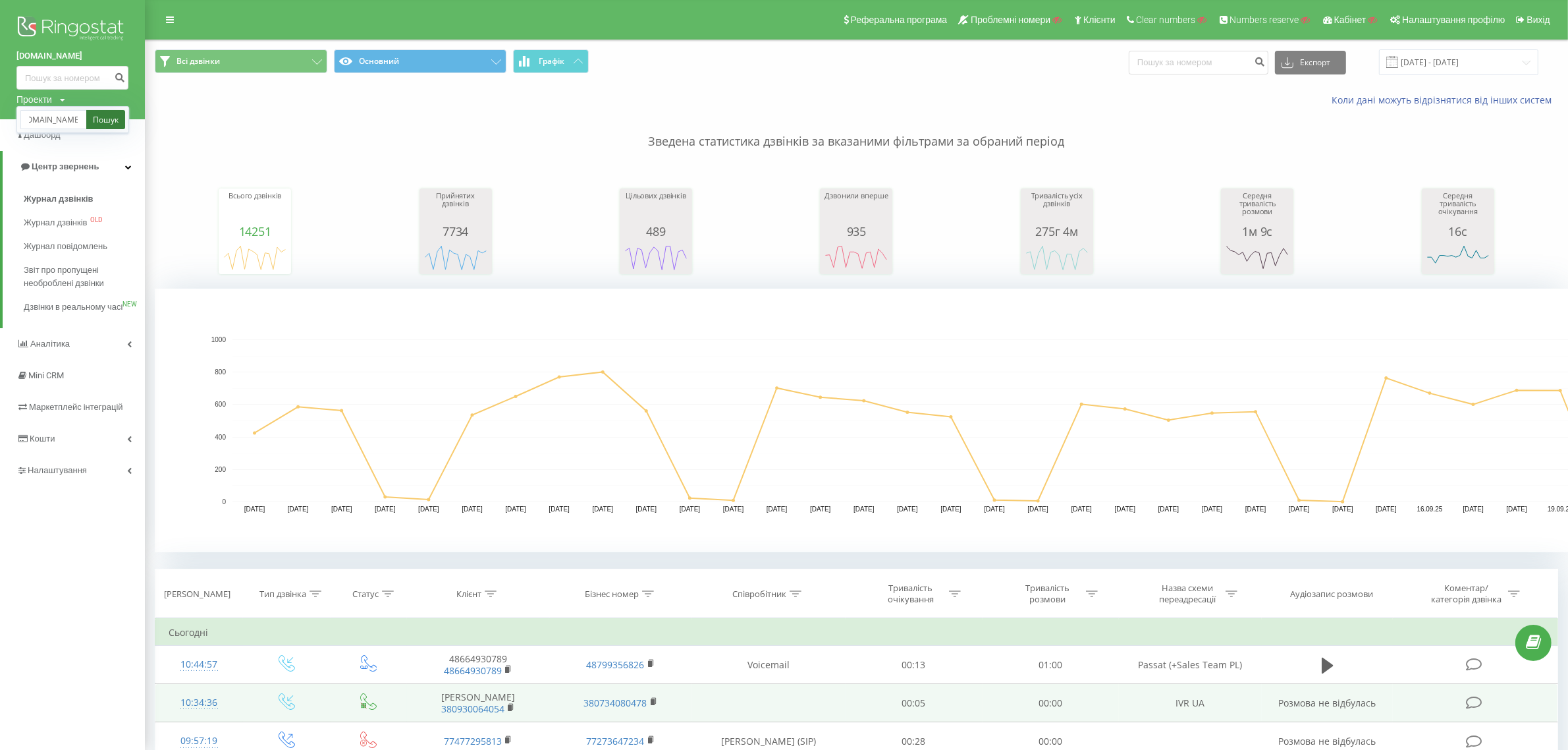
scroll to position [0, 0]
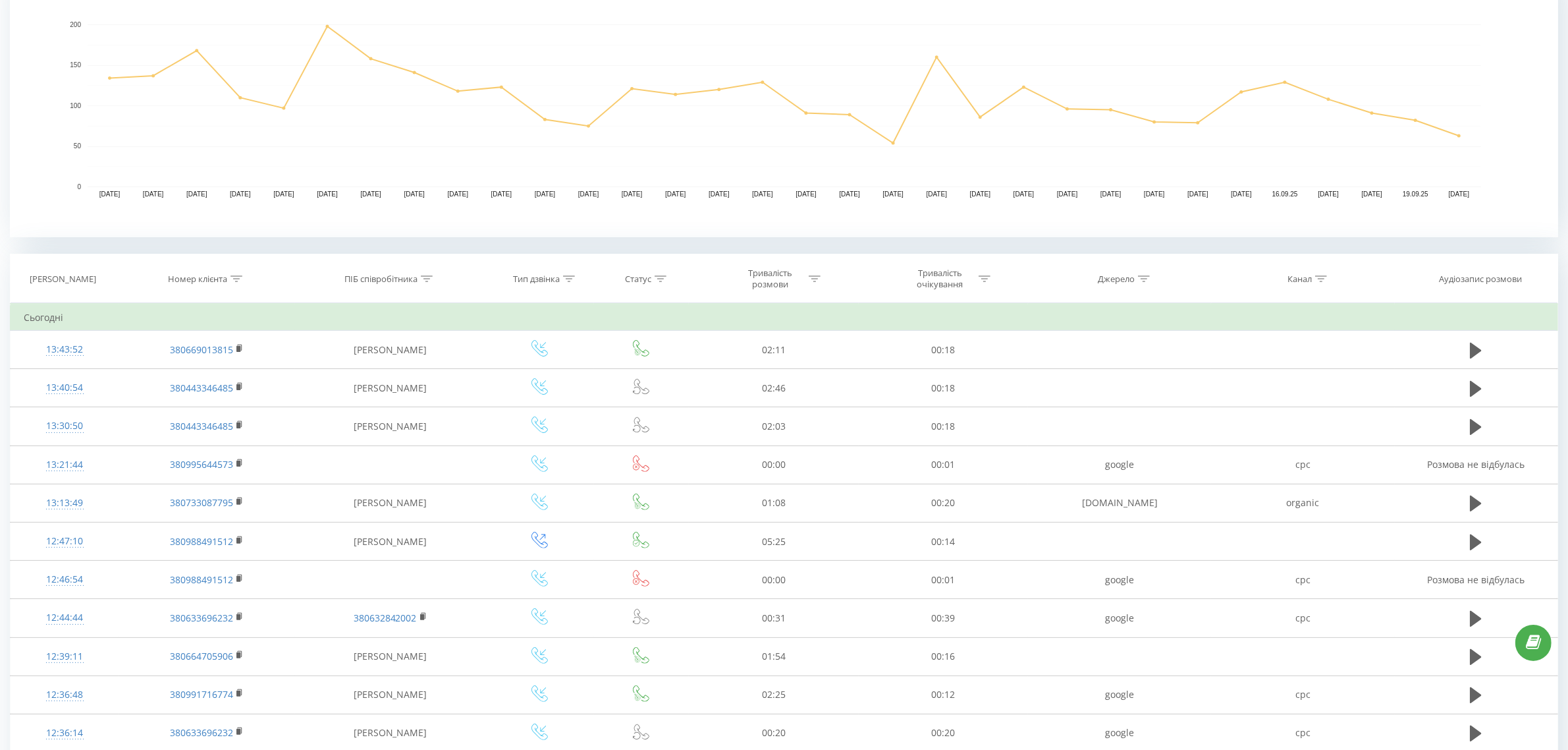
scroll to position [329, 0]
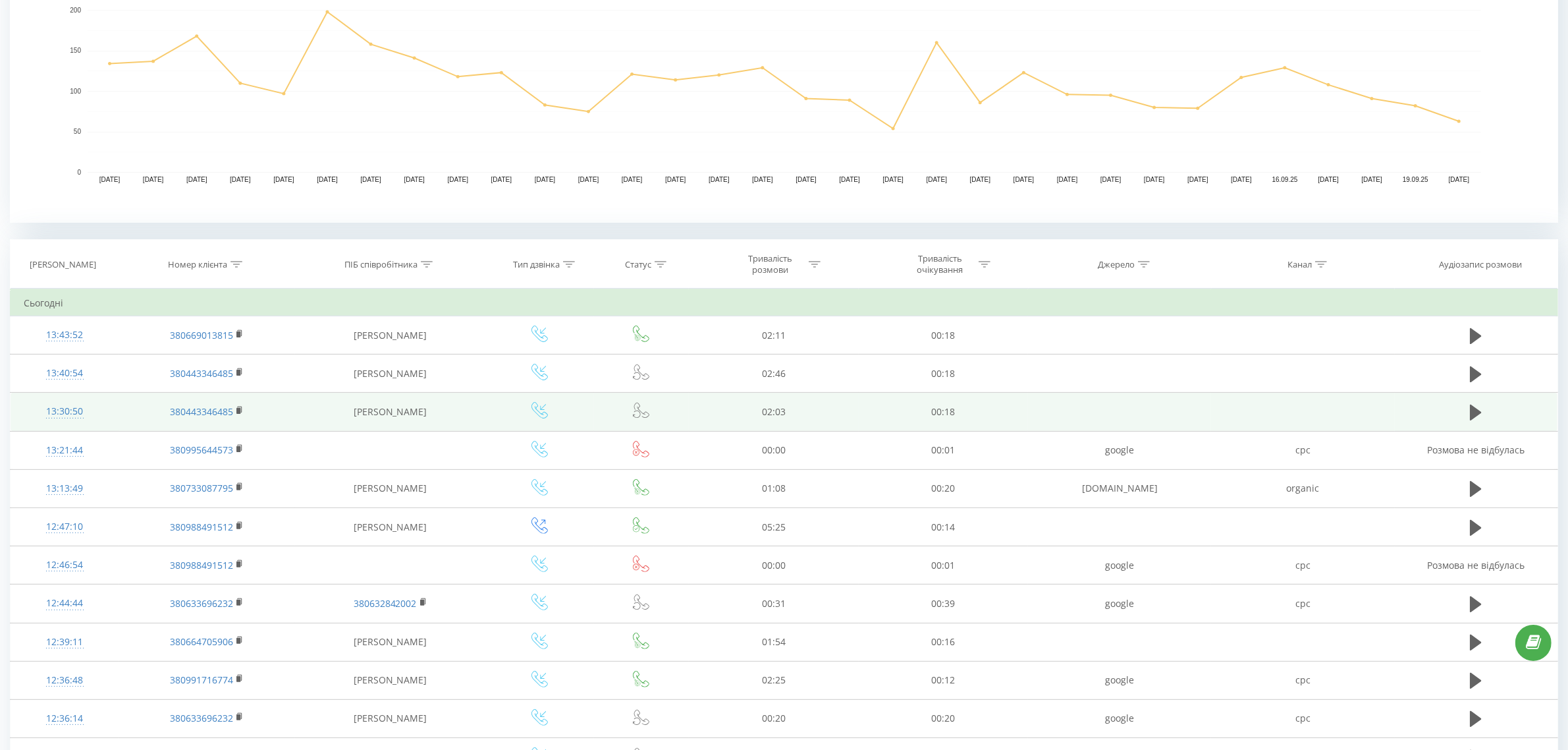
click at [53, 415] on div "13:30:50" at bounding box center [65, 412] width 82 height 26
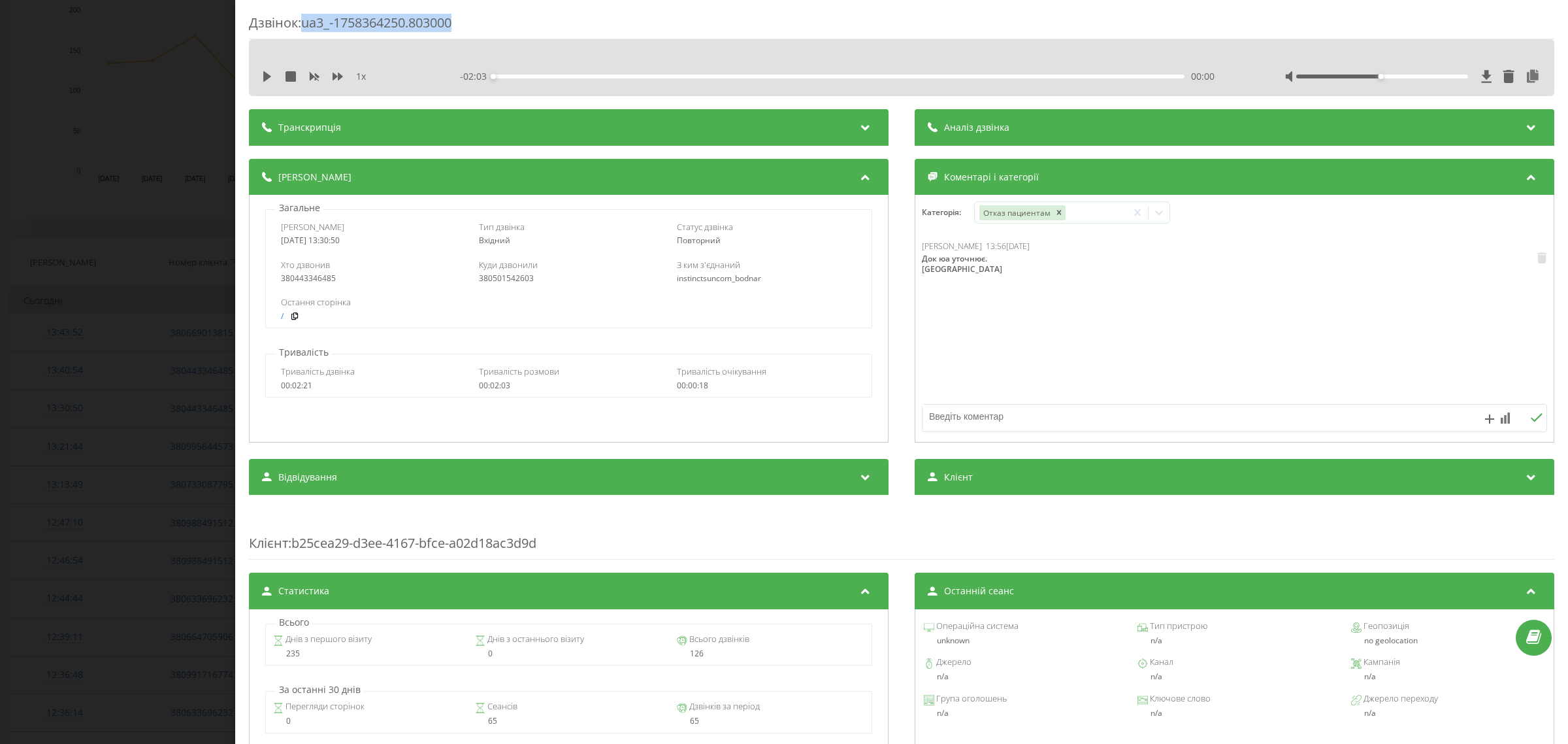
drag, startPoint x: 437, startPoint y: 24, endPoint x: 307, endPoint y: 27, distance: 130.0
click at [307, 27] on div "Дзвінок : ua3_-1758364250.803000" at bounding box center [901, 26] width 1305 height 26
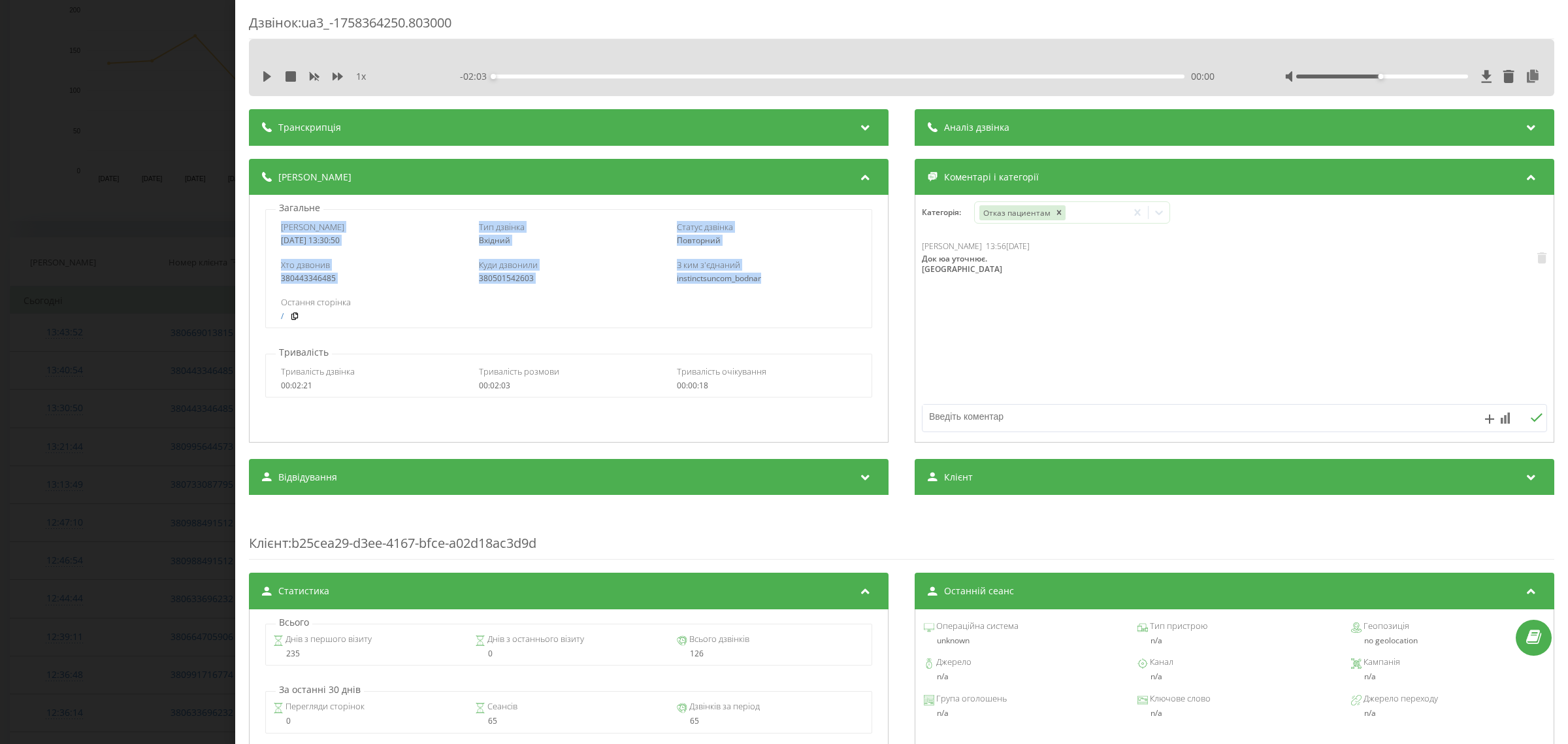
drag, startPoint x: 278, startPoint y: 230, endPoint x: 774, endPoint y: 278, distance: 498.3
click at [774, 278] on div "Дата дзвінка 2025-09-20 13:30:50 Тип дзвінка Вхідний Статус дзвінка Повторний Х…" at bounding box center [568, 269] width 606 height 119
copy div "Дата дзвінка 2025-09-20 13:30:50 Тип дзвінка Вхідний Статус дзвінка Повторний Х…"
click at [112, 103] on div "Дзвінок : ua3_-1758364250.803000 1 x - 02:03 00:00 00:00 Транскрипція Для AI-ан…" at bounding box center [784, 372] width 1568 height 744
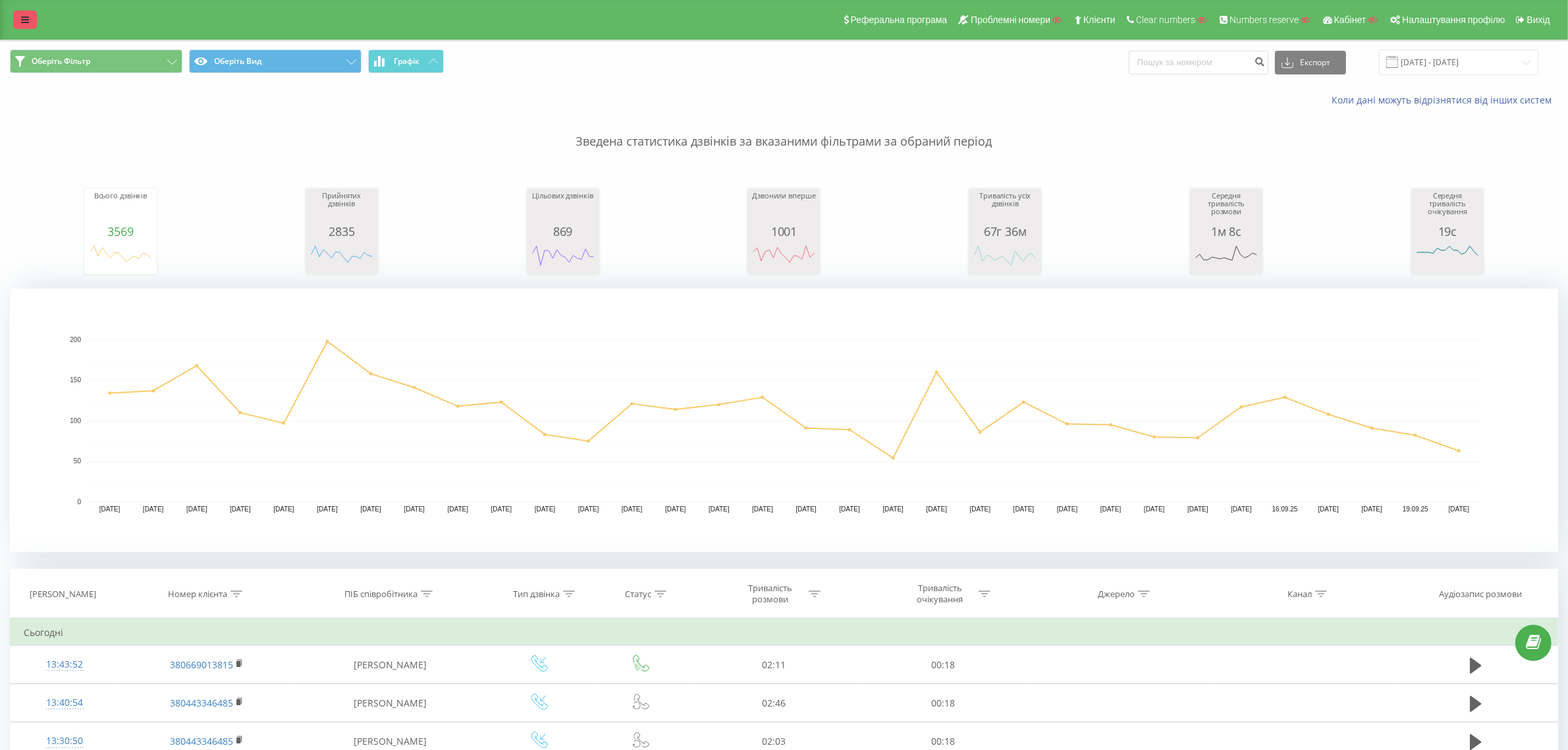
click at [25, 12] on link at bounding box center [24, 19] width 24 height 18
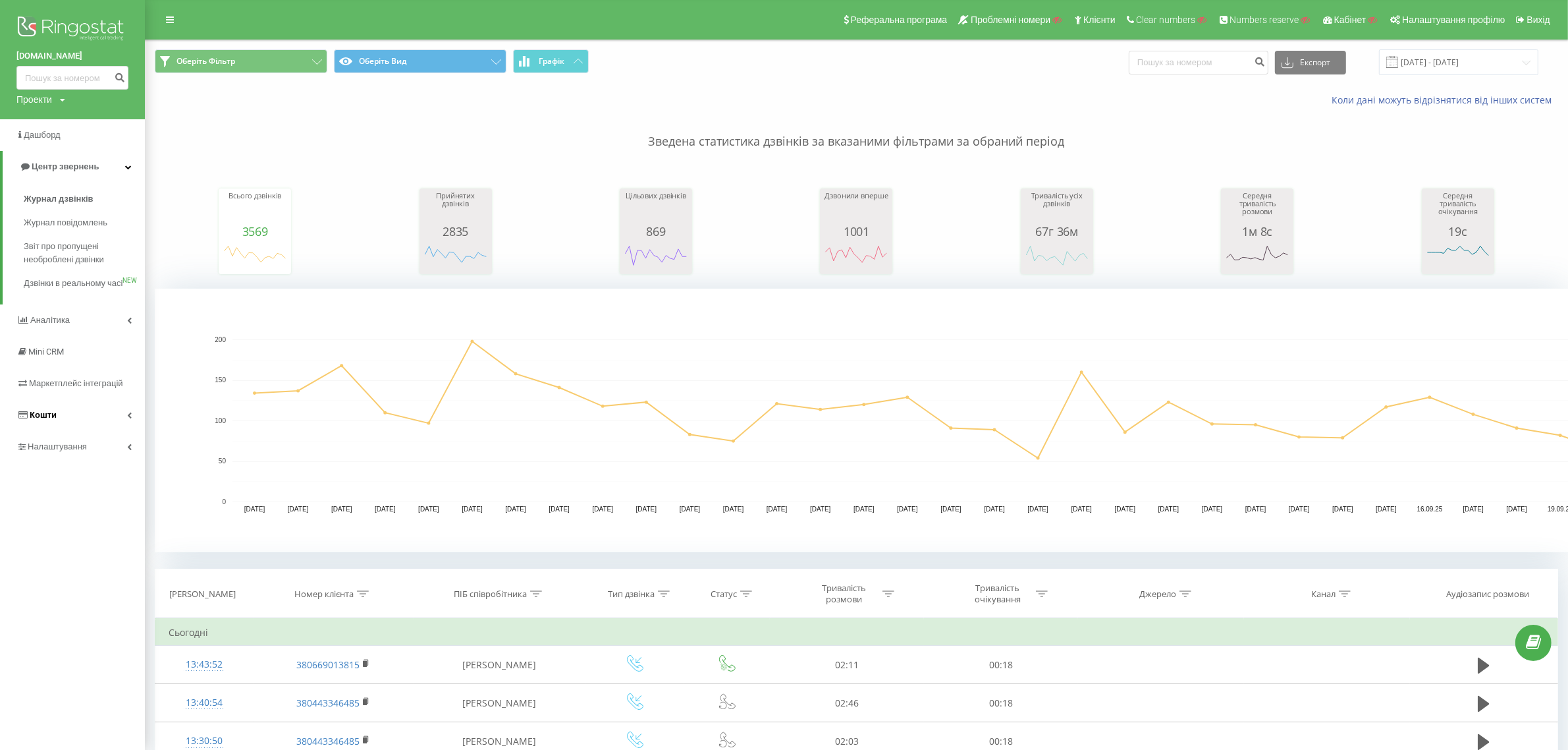
click at [99, 431] on link "Кошти" at bounding box center [72, 415] width 145 height 31
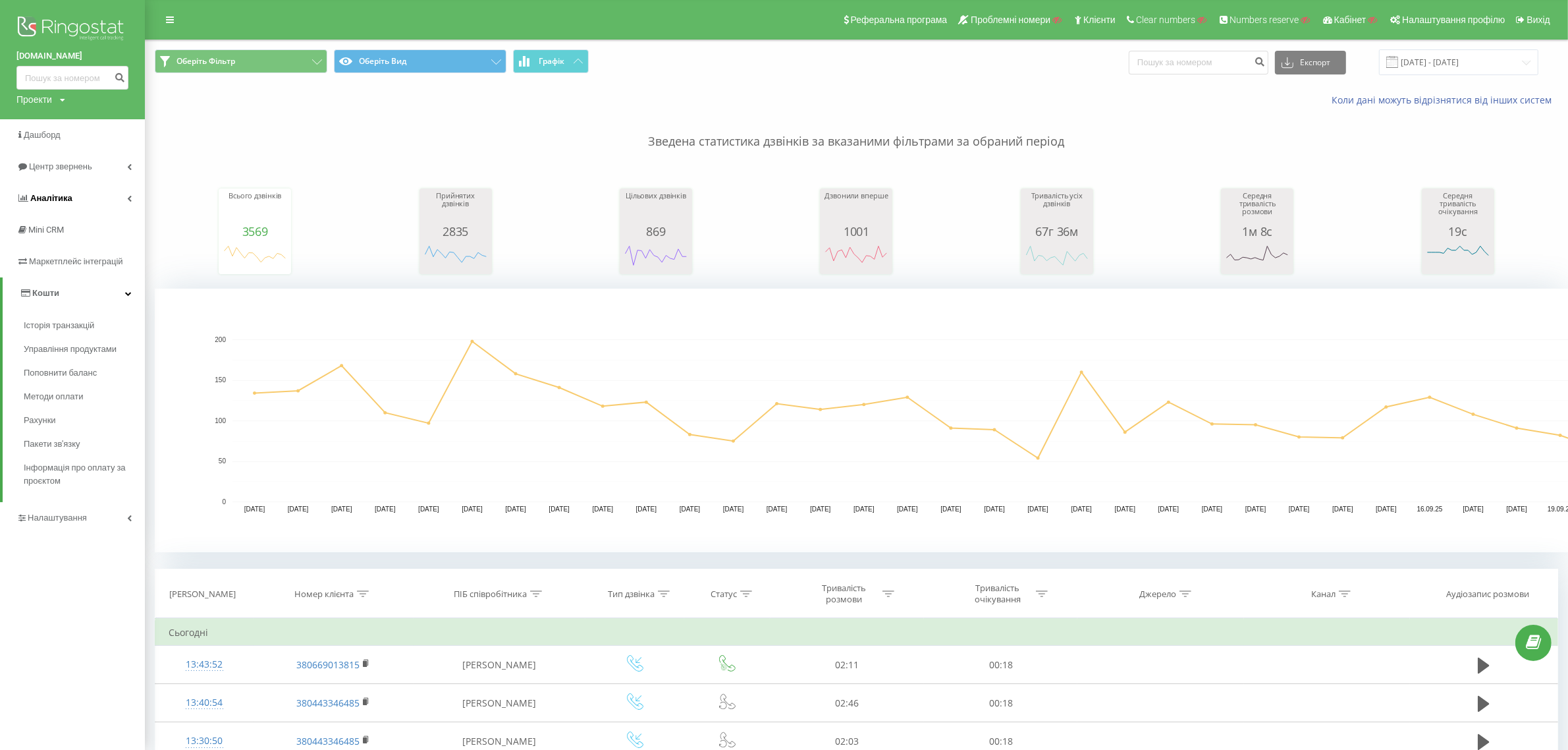
click at [103, 192] on link "Аналiтика" at bounding box center [72, 198] width 145 height 31
click at [97, 641] on link "Налаштування" at bounding box center [72, 628] width 145 height 31
click at [95, 385] on span "Віртуальна АТС" at bounding box center [67, 389] width 67 height 13
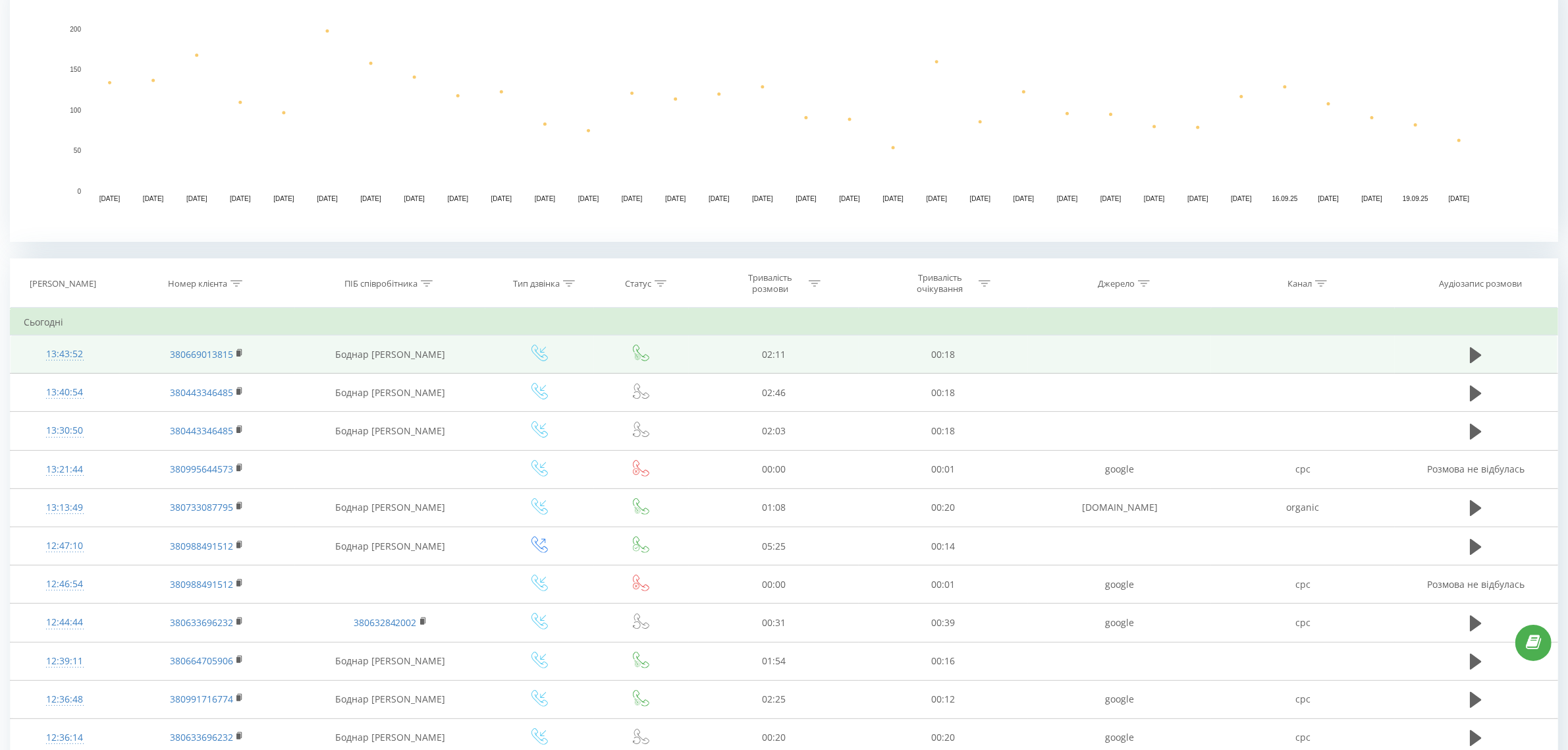
scroll to position [329, 0]
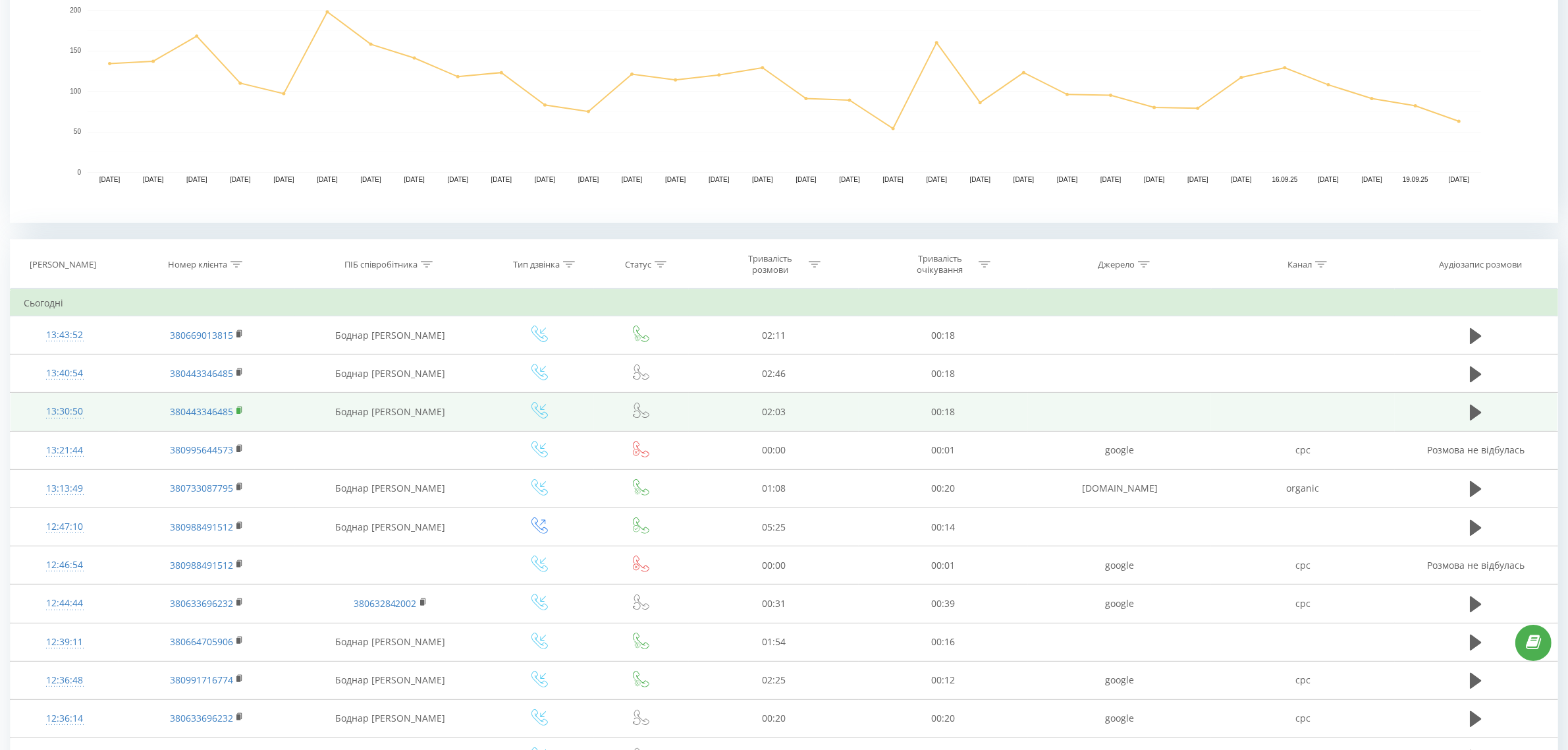
click at [241, 410] on icon at bounding box center [240, 410] width 7 height 10
